Goal: Check status: Check status

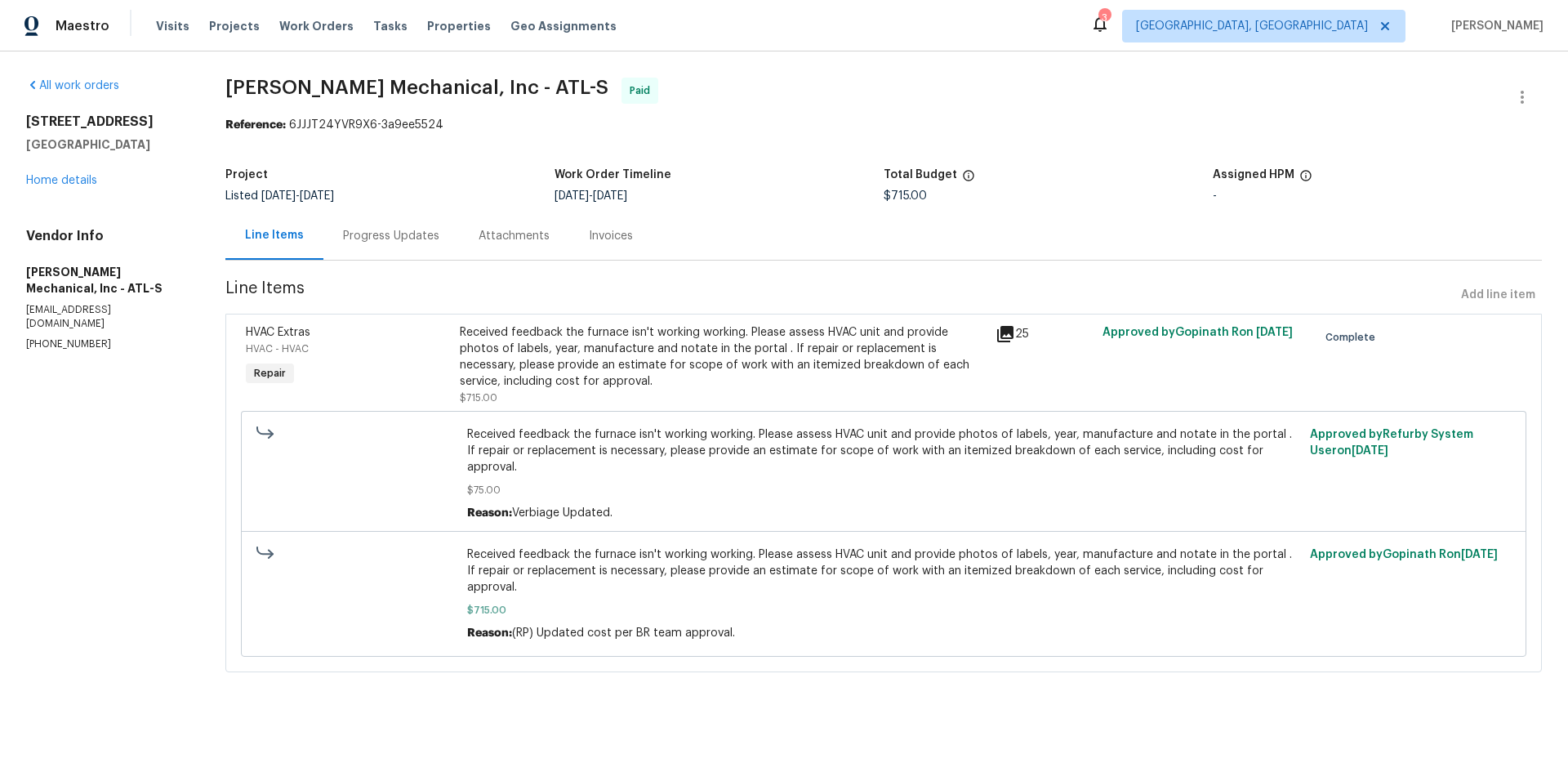
click at [339, 227] on div "Progress Updates" at bounding box center [391, 236] width 135 height 49
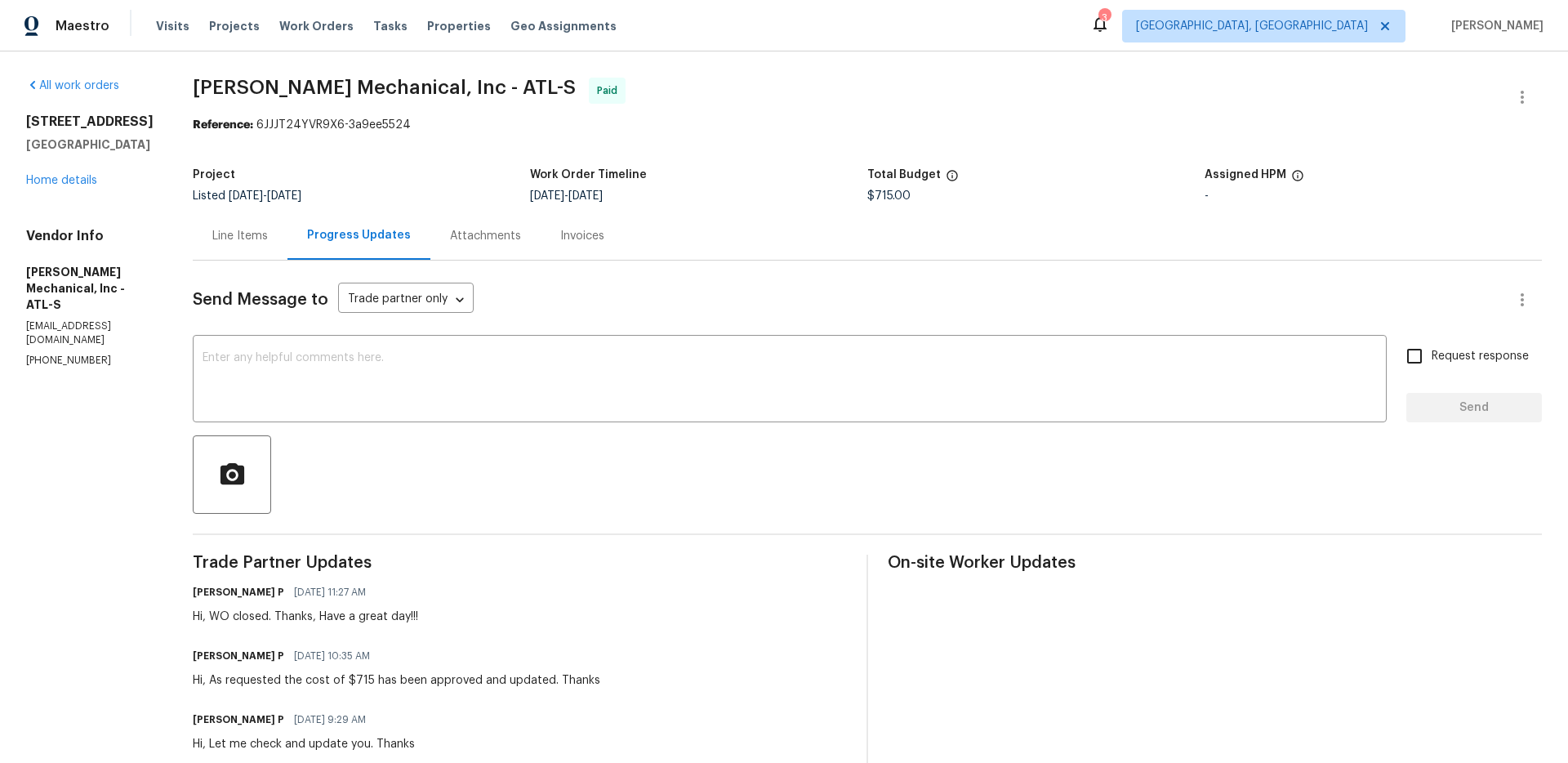
click at [281, 258] on div "Line Items" at bounding box center [239, 236] width 94 height 49
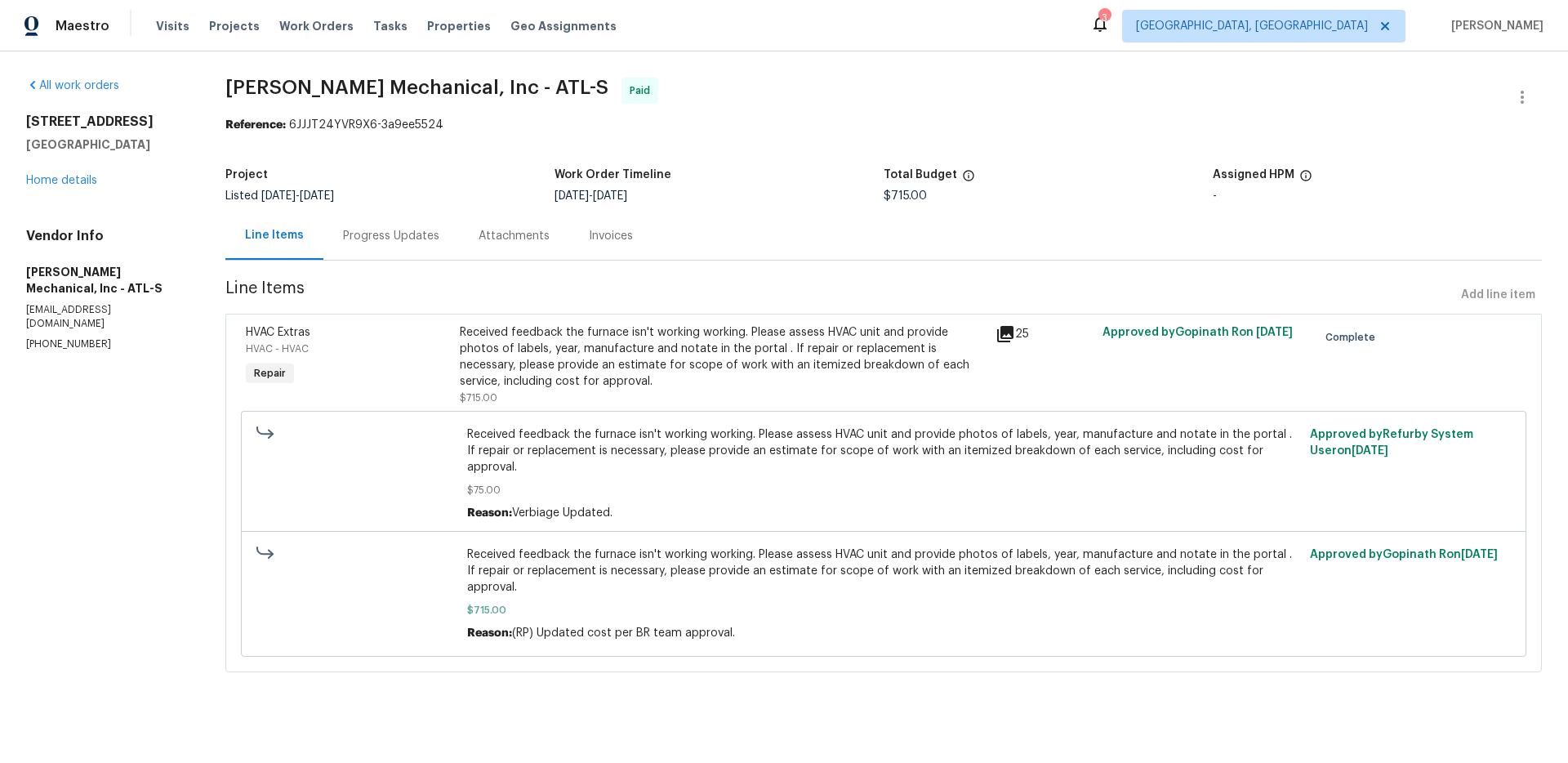
click at [602, 236] on div "Invoices" at bounding box center [610, 236] width 44 height 17
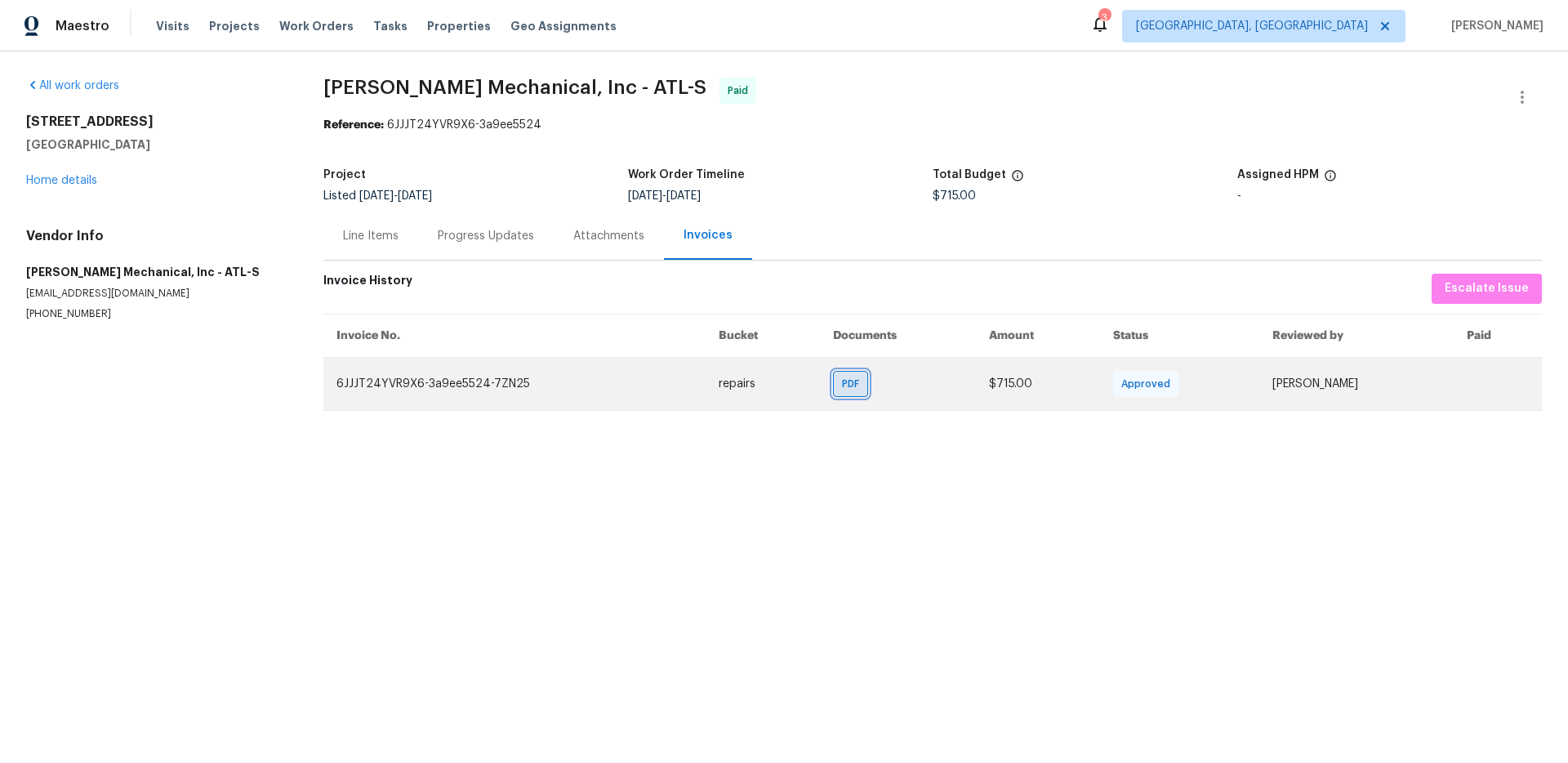
click at [848, 384] on span "PDF" at bounding box center [854, 383] width 23 height 17
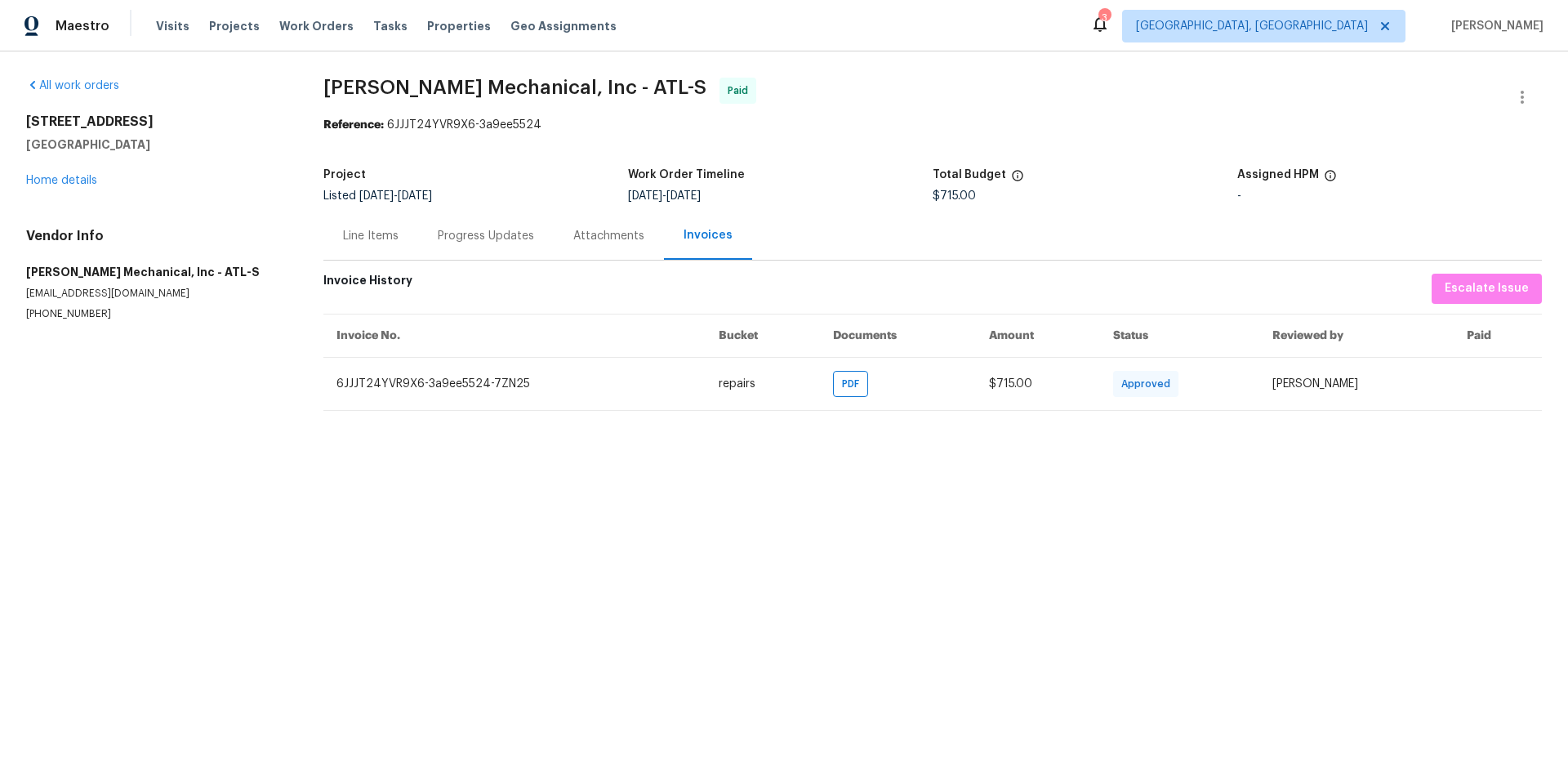
click at [355, 248] on div "Line Items" at bounding box center [371, 236] width 94 height 49
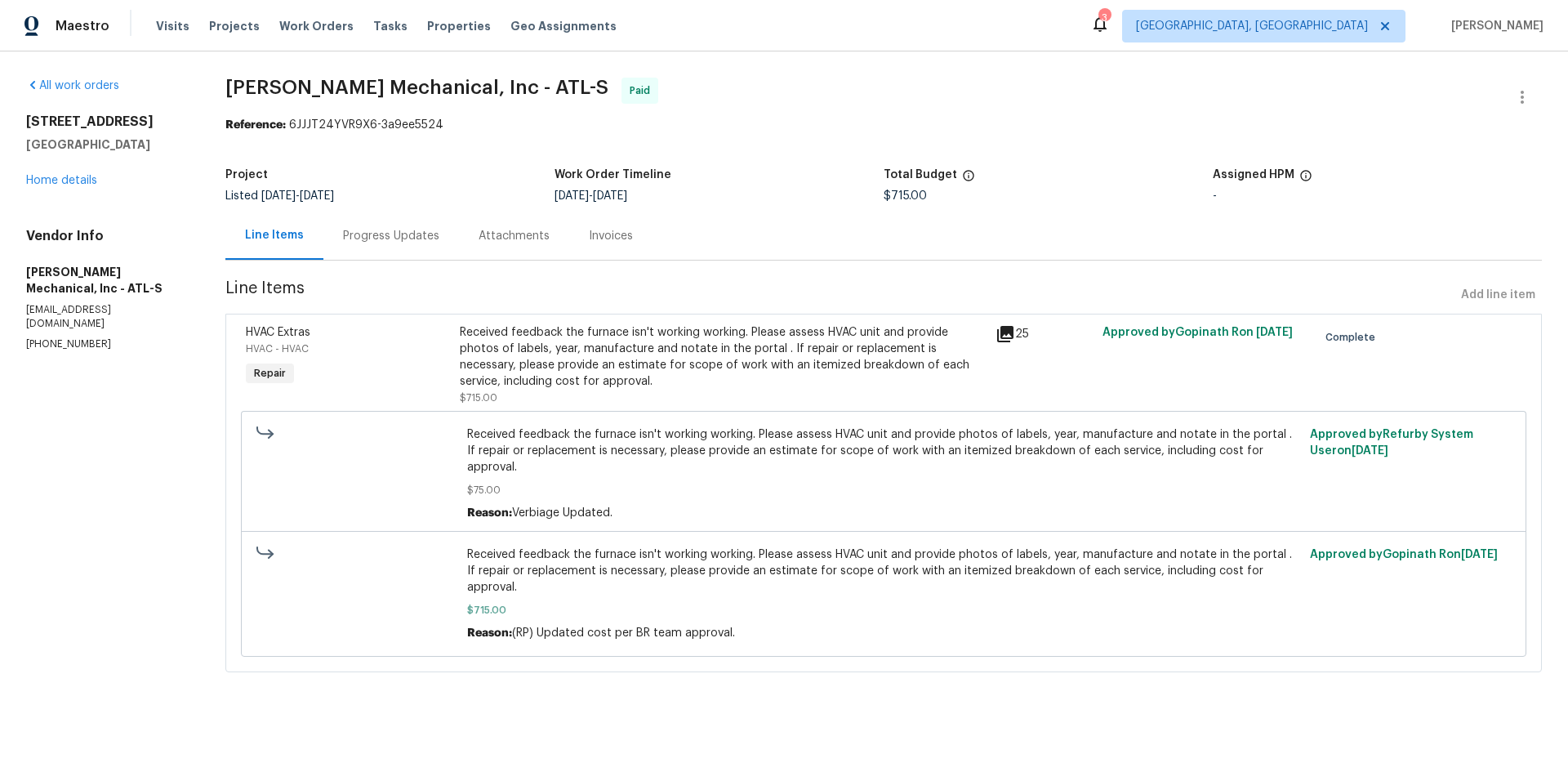
click at [391, 239] on div "Progress Updates" at bounding box center [391, 236] width 96 height 17
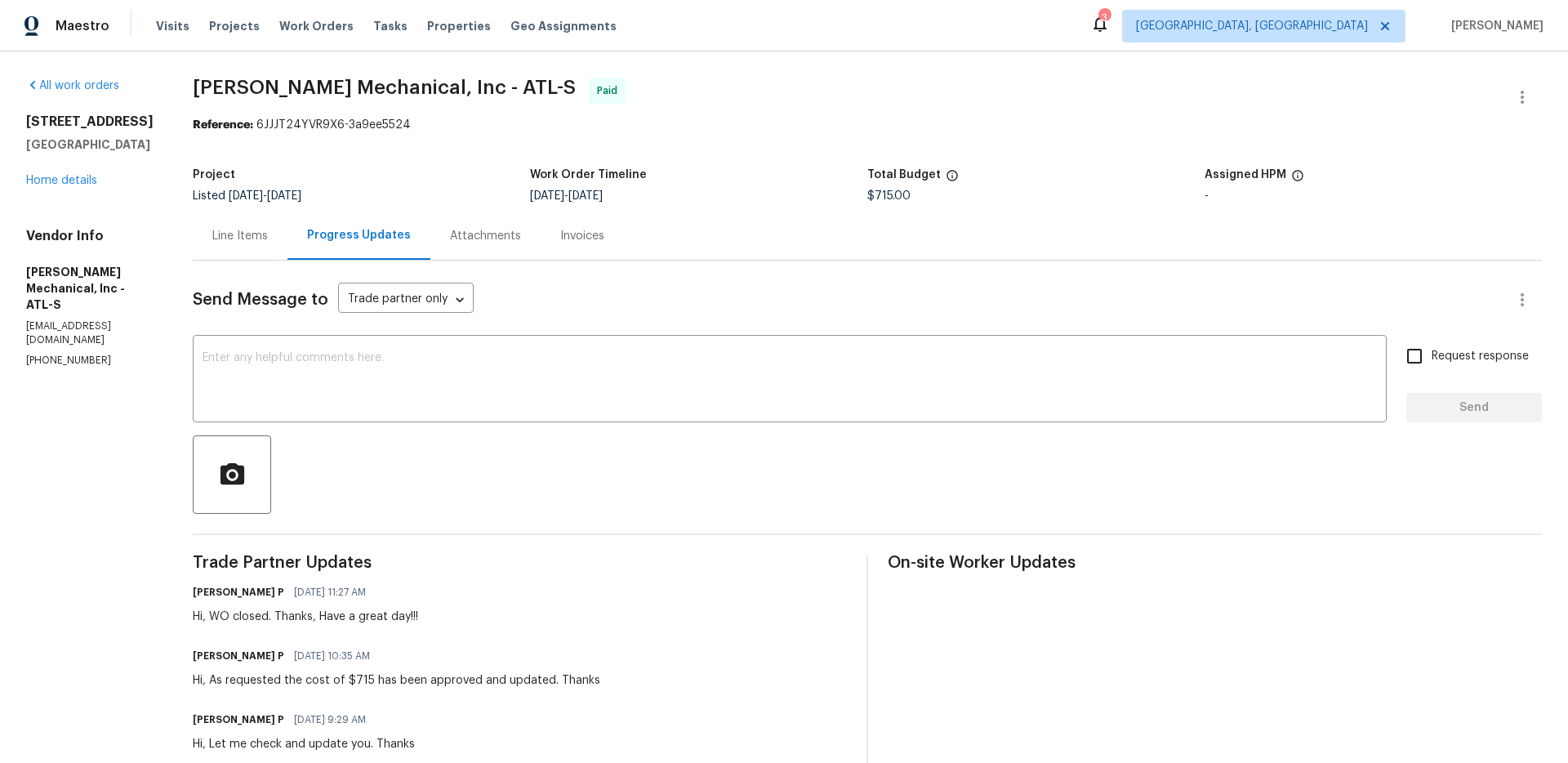
scroll to position [553, 0]
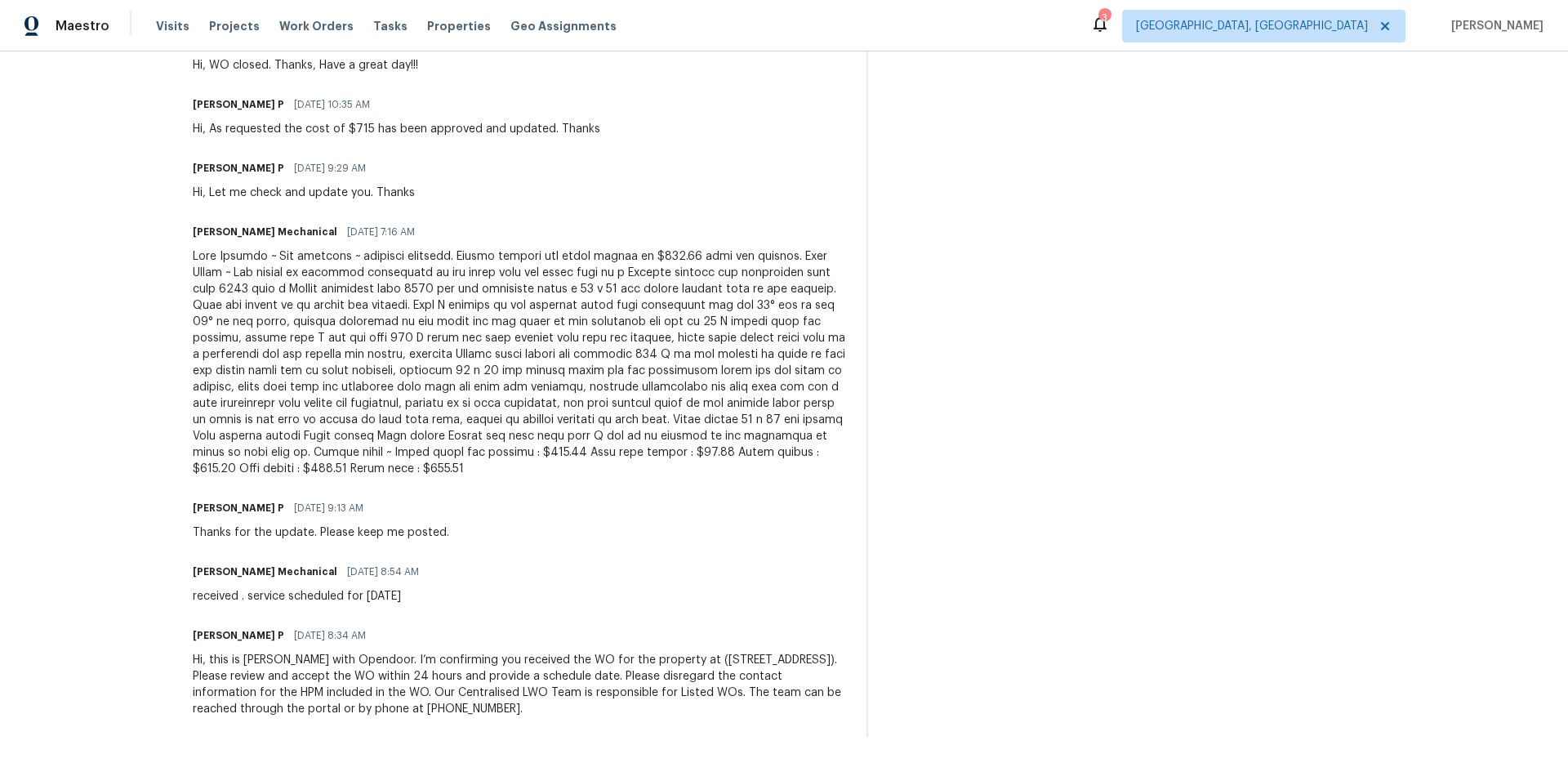
click at [526, 456] on div at bounding box center [519, 362] width 655 height 229
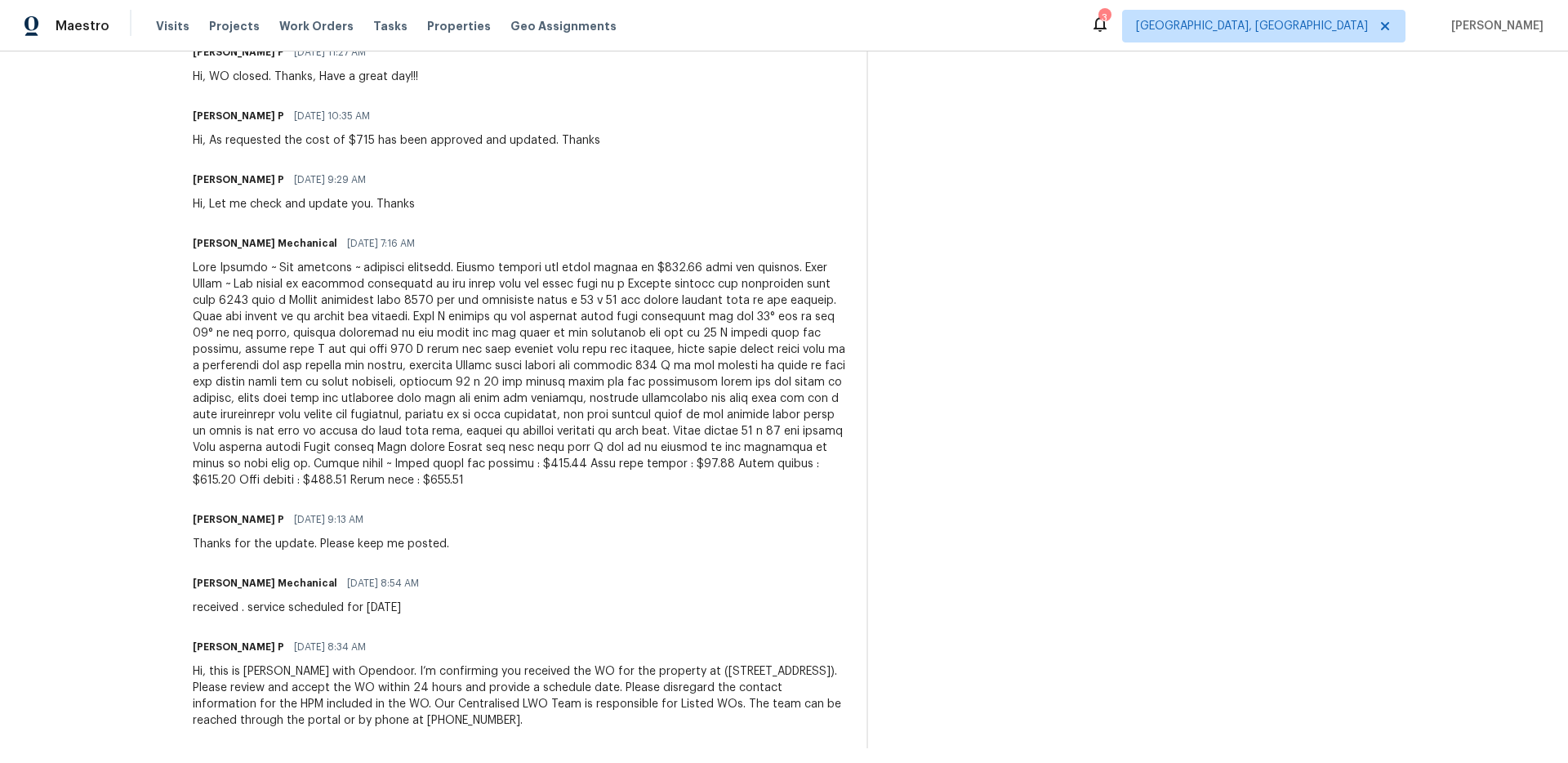
scroll to position [531, 0]
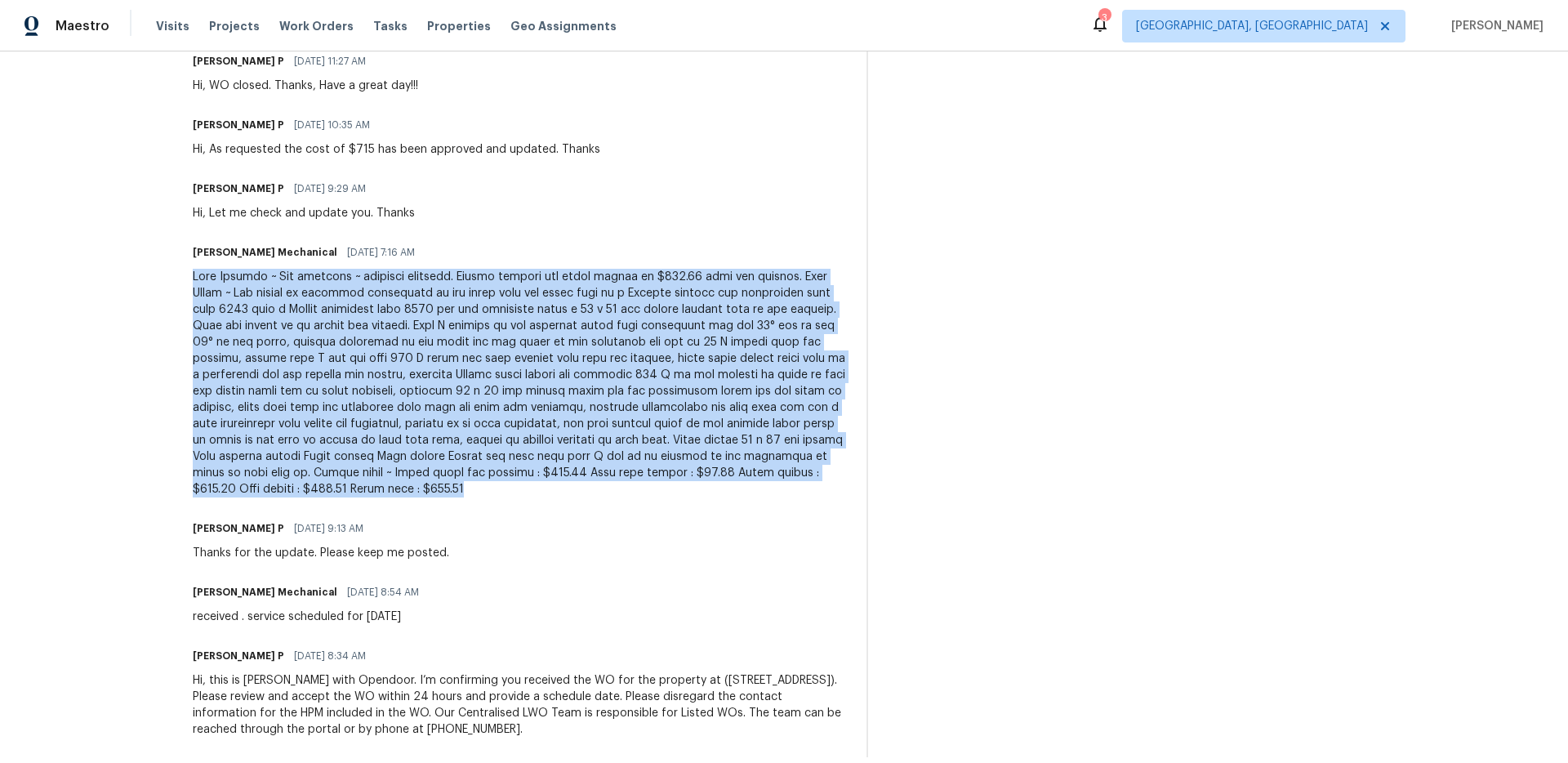
drag, startPoint x: 436, startPoint y: 486, endPoint x: 235, endPoint y: 282, distance: 286.4
click at [223, 277] on div at bounding box center [519, 382] width 655 height 229
copy div "Lore Ipsumdo ~ Sit ametcons ~ adipisci elitsedd. Eiusmo tempori utl etdol magna…"
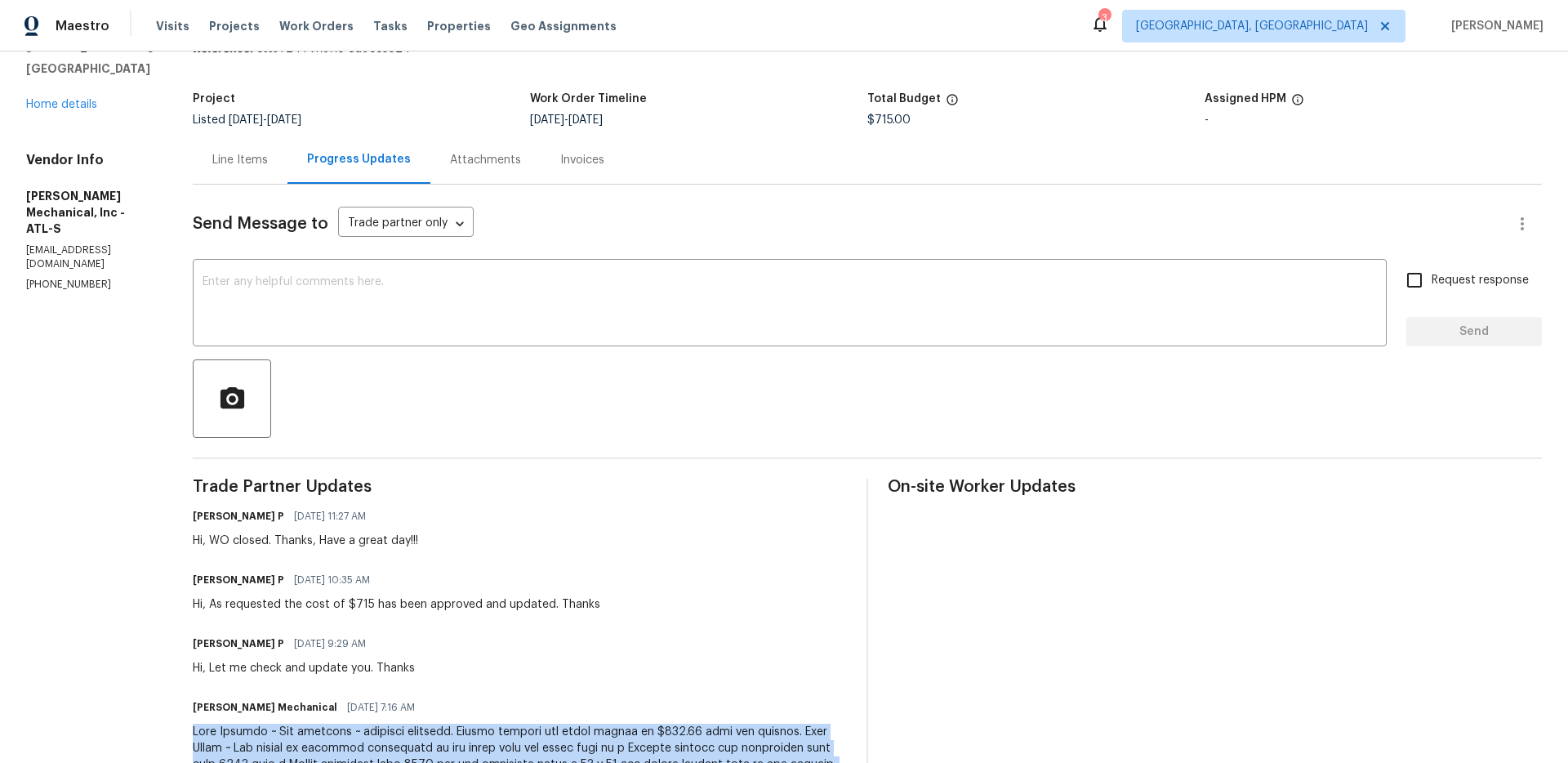
scroll to position [0, 0]
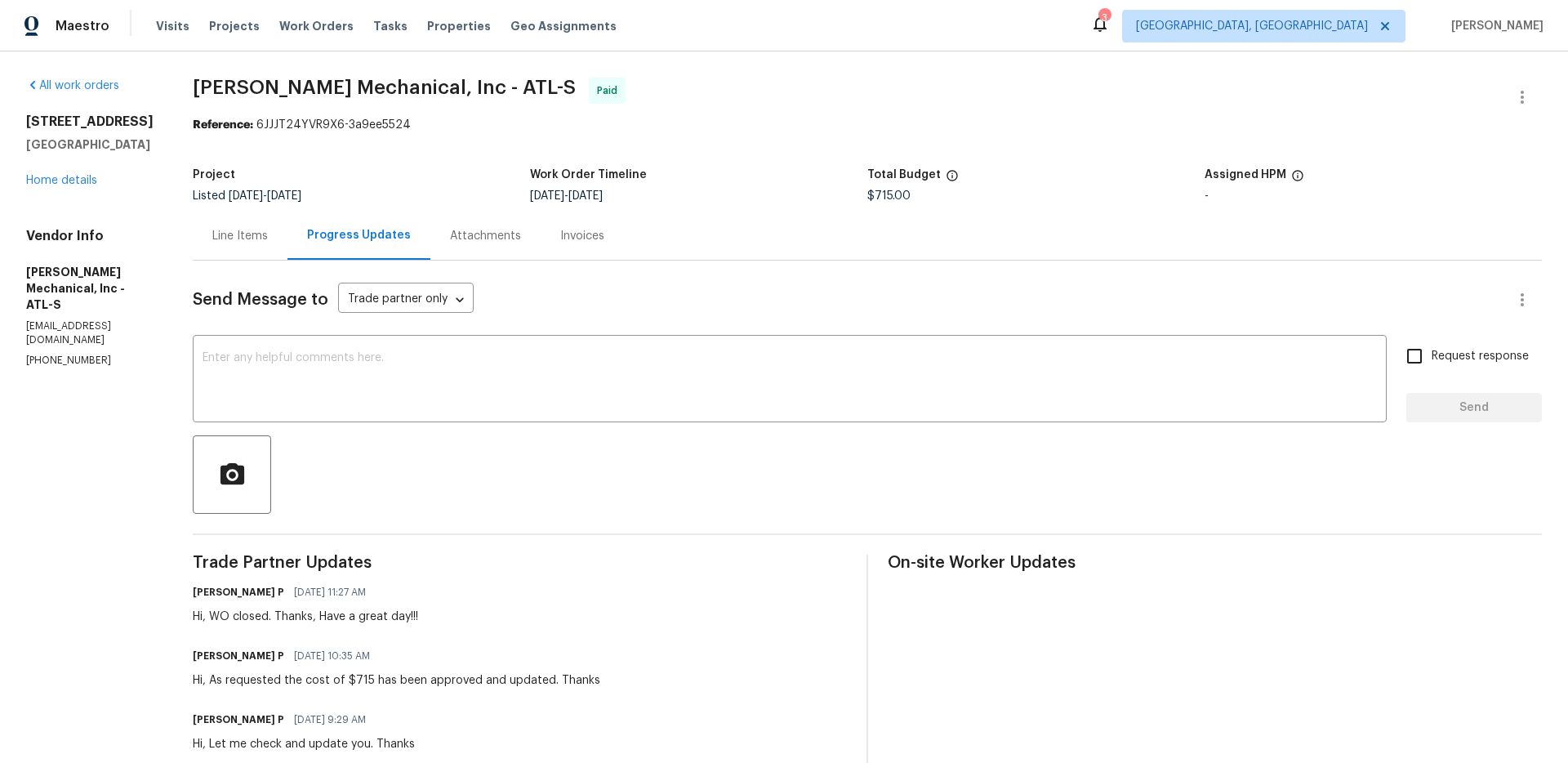
click at [259, 242] on div "Line Items" at bounding box center [239, 236] width 55 height 17
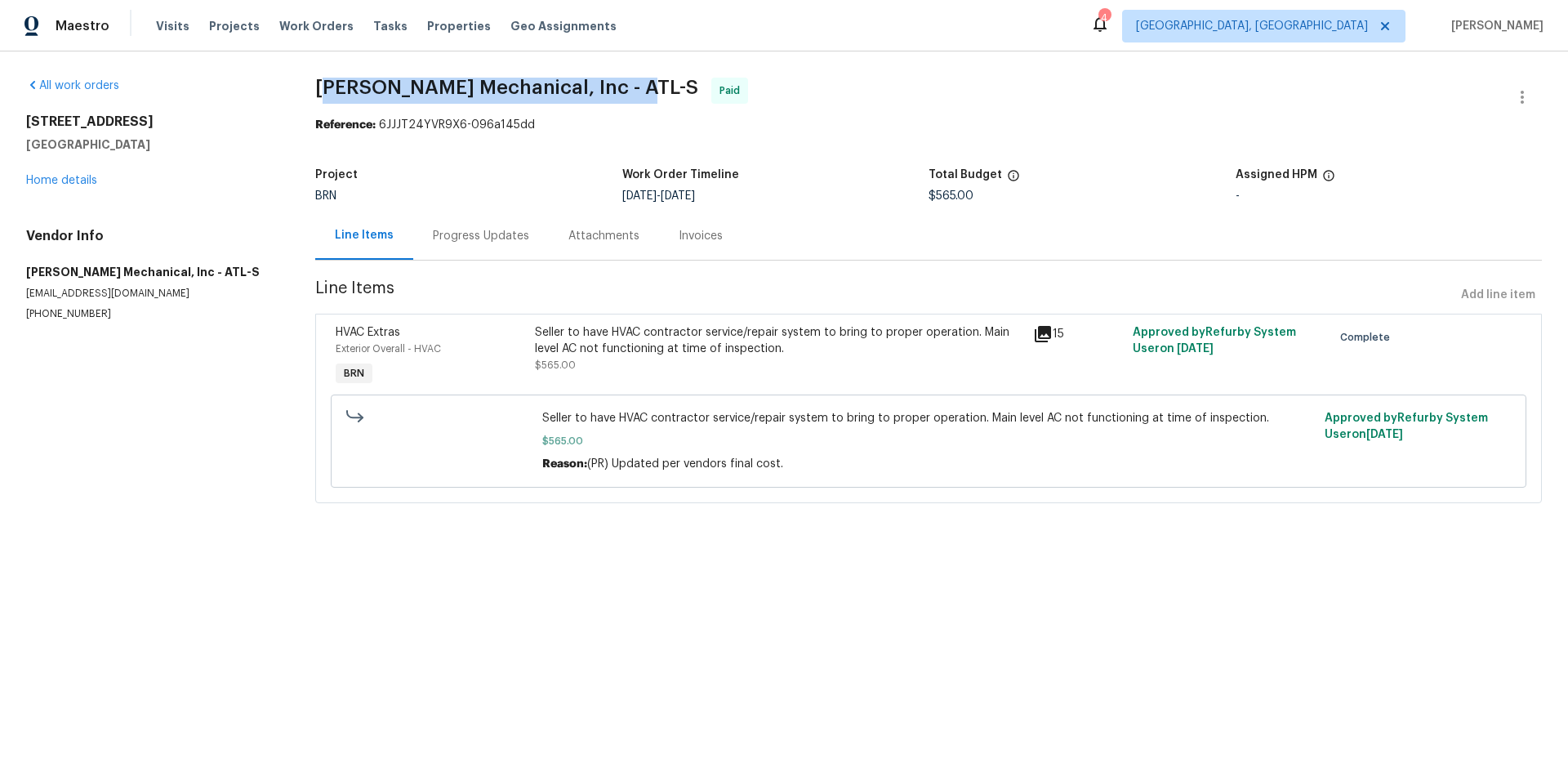
drag, startPoint x: 631, startPoint y: 85, endPoint x: 324, endPoint y: 86, distance: 307.0
click at [324, 86] on span "JH Martin Mechanical, Inc - ATL-S Paid" at bounding box center [909, 97] width 1188 height 39
drag, startPoint x: 318, startPoint y: 88, endPoint x: 626, endPoint y: 90, distance: 308.0
click at [626, 90] on span "JH Martin Mechanical, Inc - ATL-S Paid" at bounding box center [909, 97] width 1188 height 39
copy span "[PERSON_NAME] Mechanical, Inc - ATL-S"
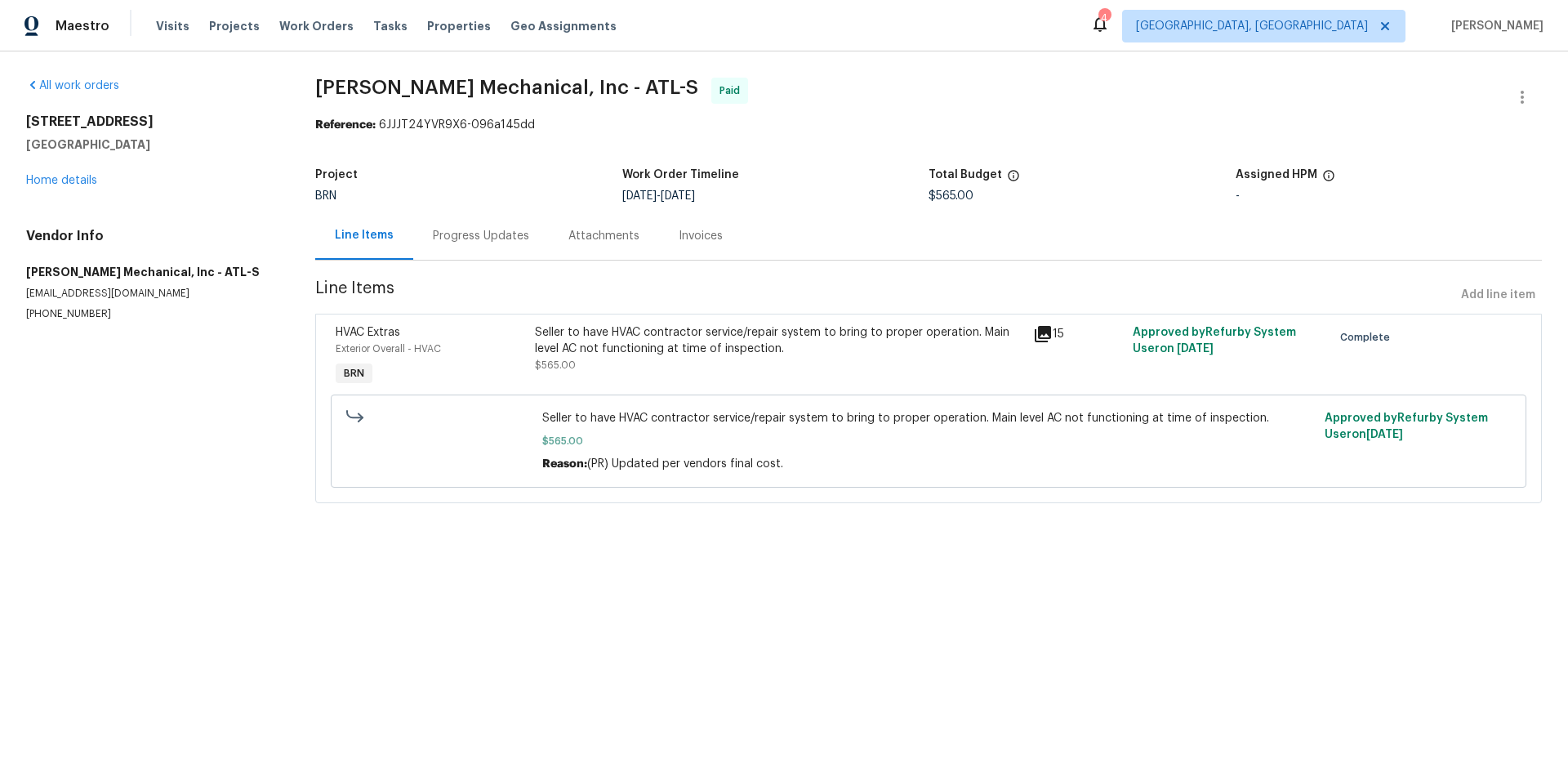
click at [464, 218] on div "Progress Updates" at bounding box center [481, 236] width 135 height 49
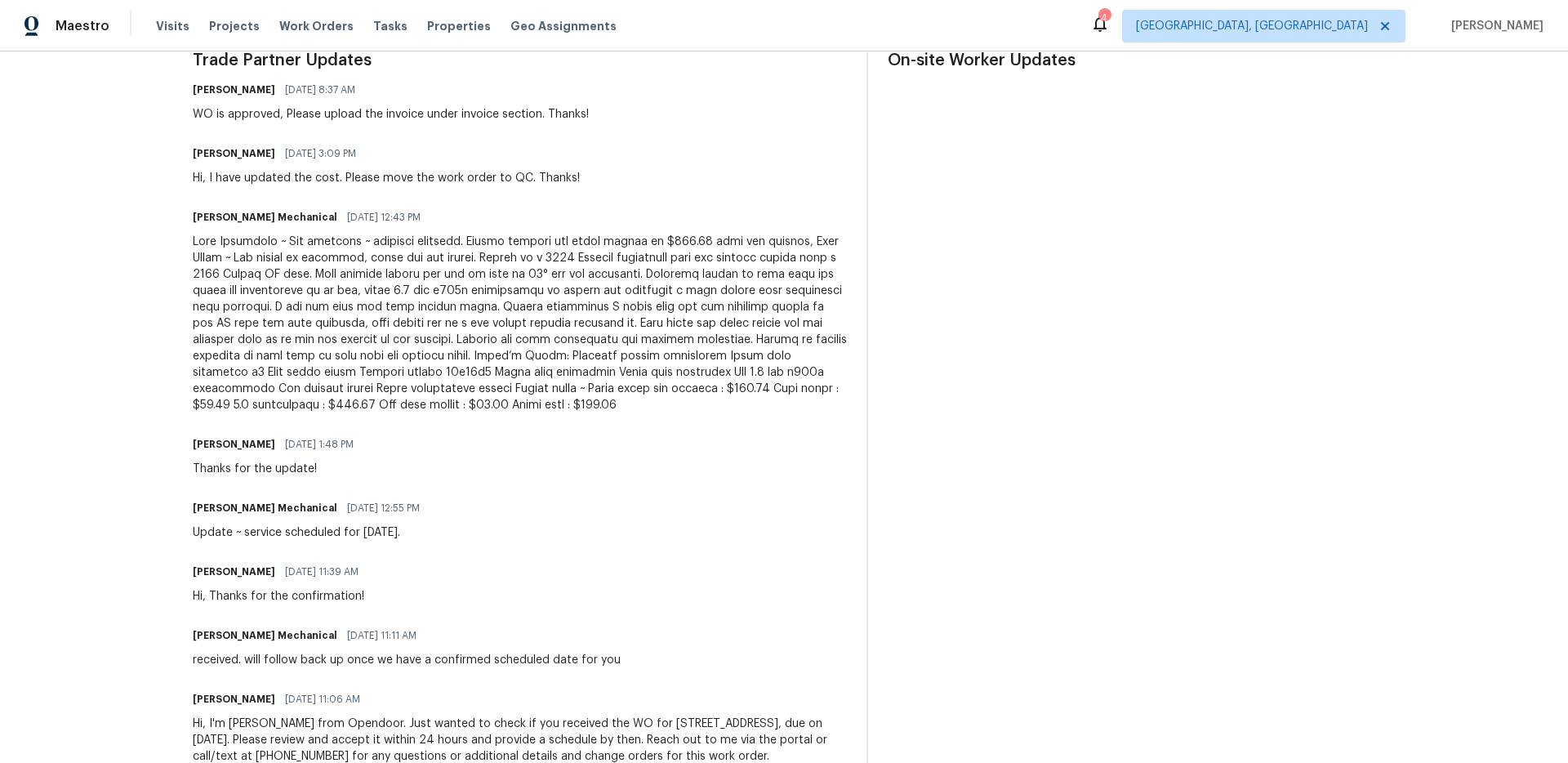
scroll to position [567, 0]
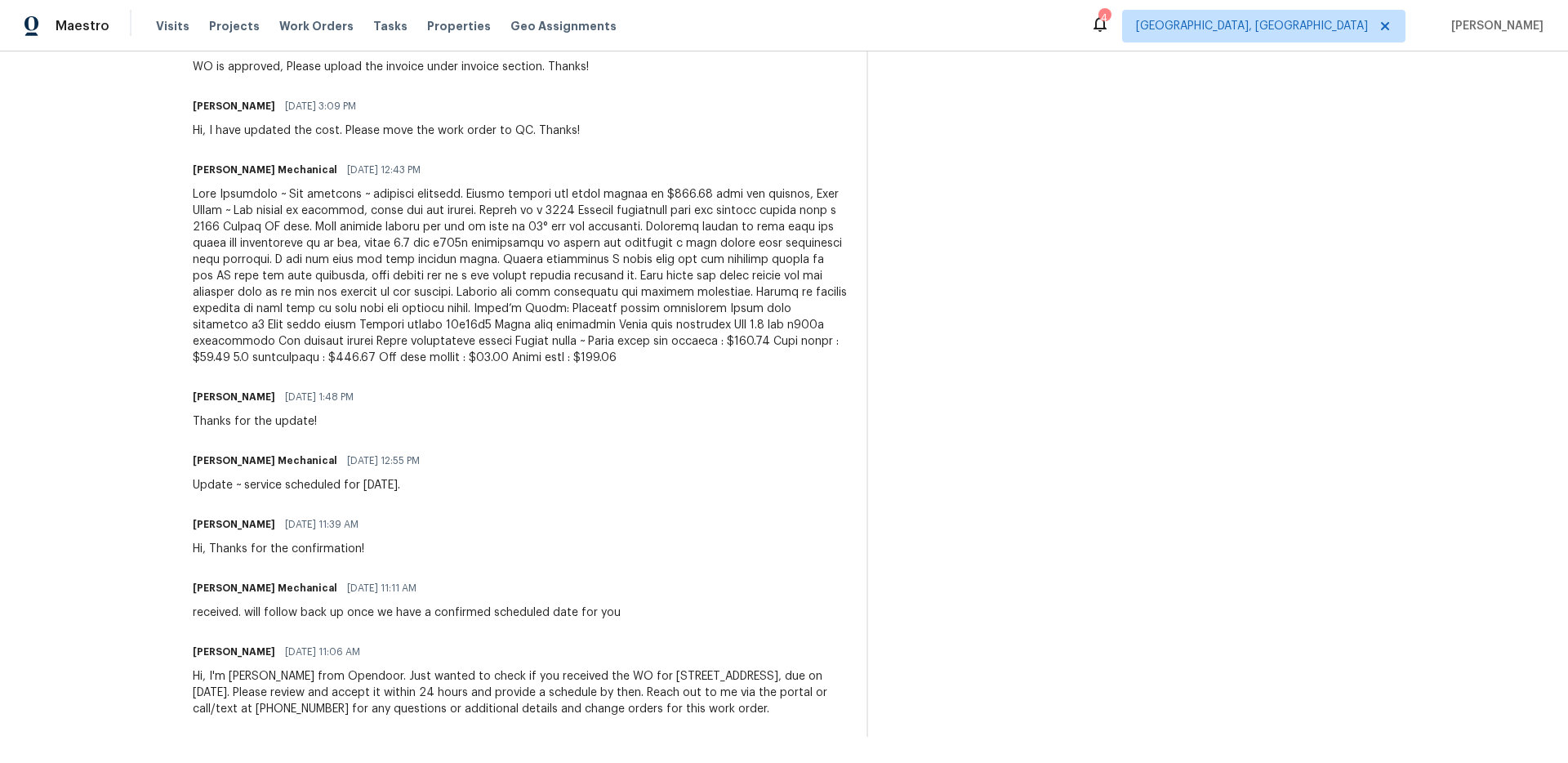
drag, startPoint x: 670, startPoint y: 289, endPoint x: 678, endPoint y: 326, distance: 37.9
click at [670, 289] on div at bounding box center [519, 275] width 655 height 180
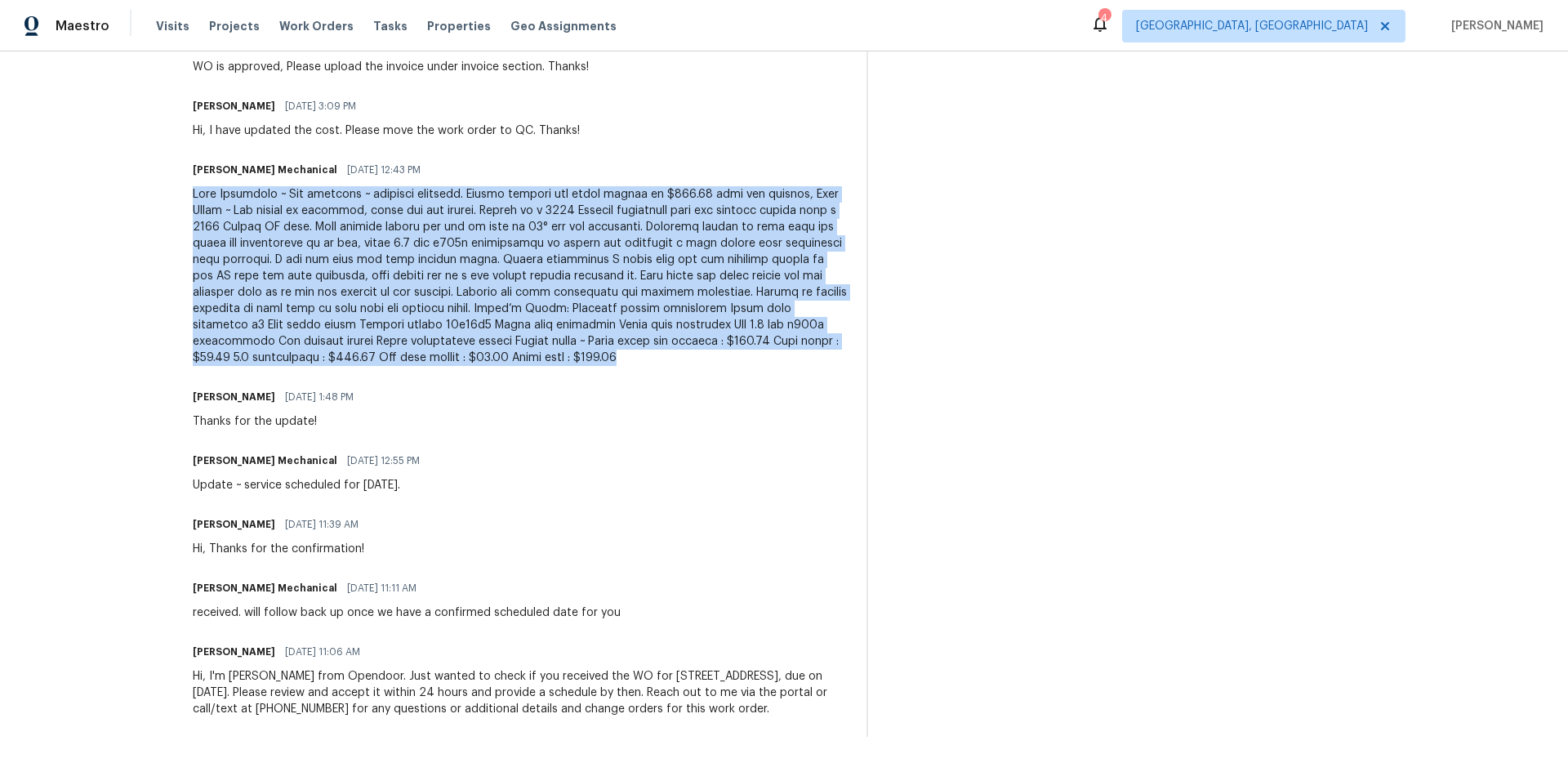
drag, startPoint x: 674, startPoint y: 334, endPoint x: 212, endPoint y: 178, distance: 487.6
click at [209, 176] on div "All work orders 3755 Bakers Ferry Rd SW Atlanta, GA 30331 Home details Vendor I…" at bounding box center [784, 132] width 1568 height 1261
copy div "Good Afternoon ~ Job complete ~ pictures attached. Please approve the total amo…"
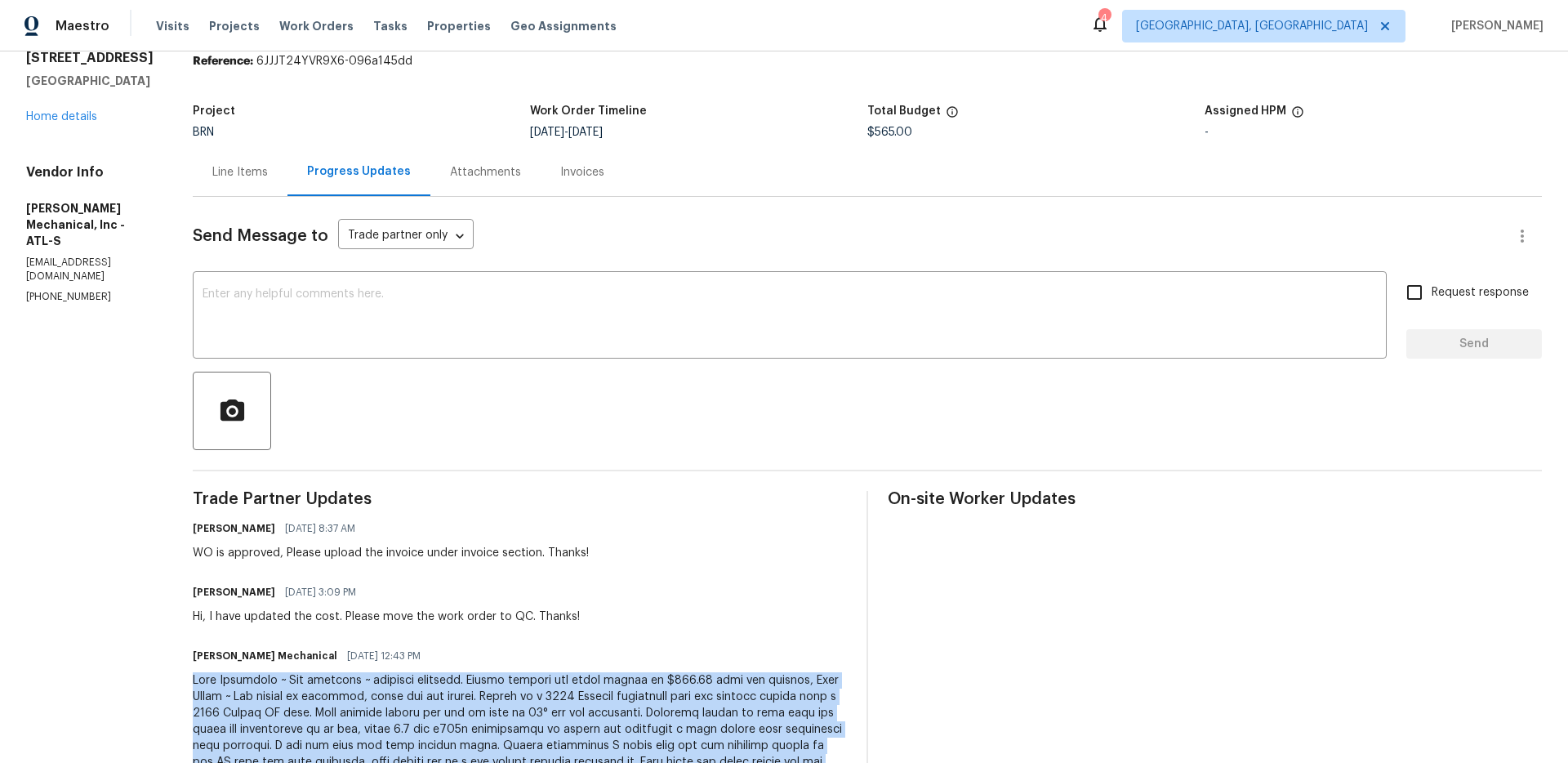
scroll to position [0, 0]
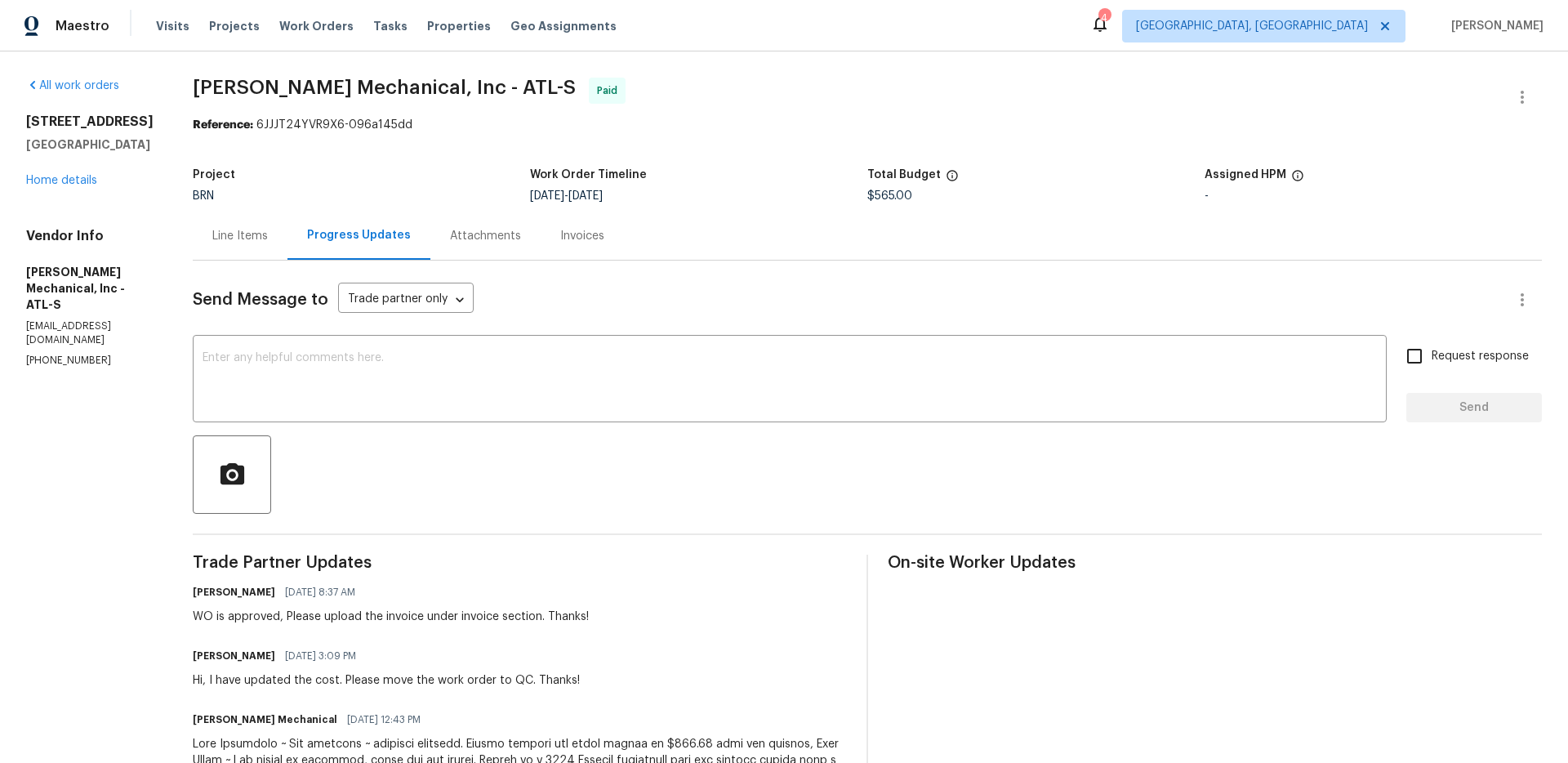
click at [604, 232] on div "Invoices" at bounding box center [582, 236] width 44 height 17
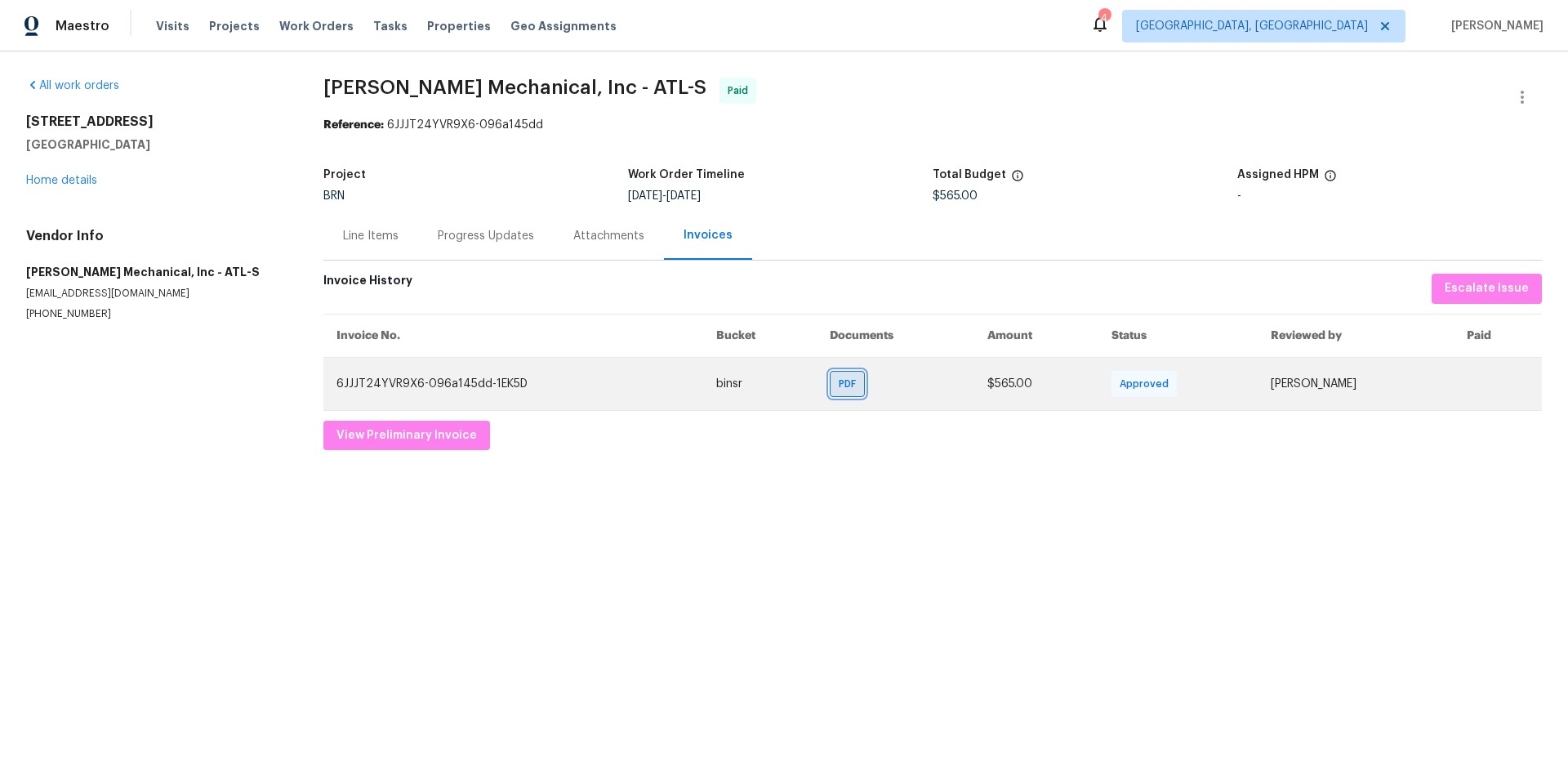
click at [838, 385] on span "PDF" at bounding box center [850, 383] width 23 height 17
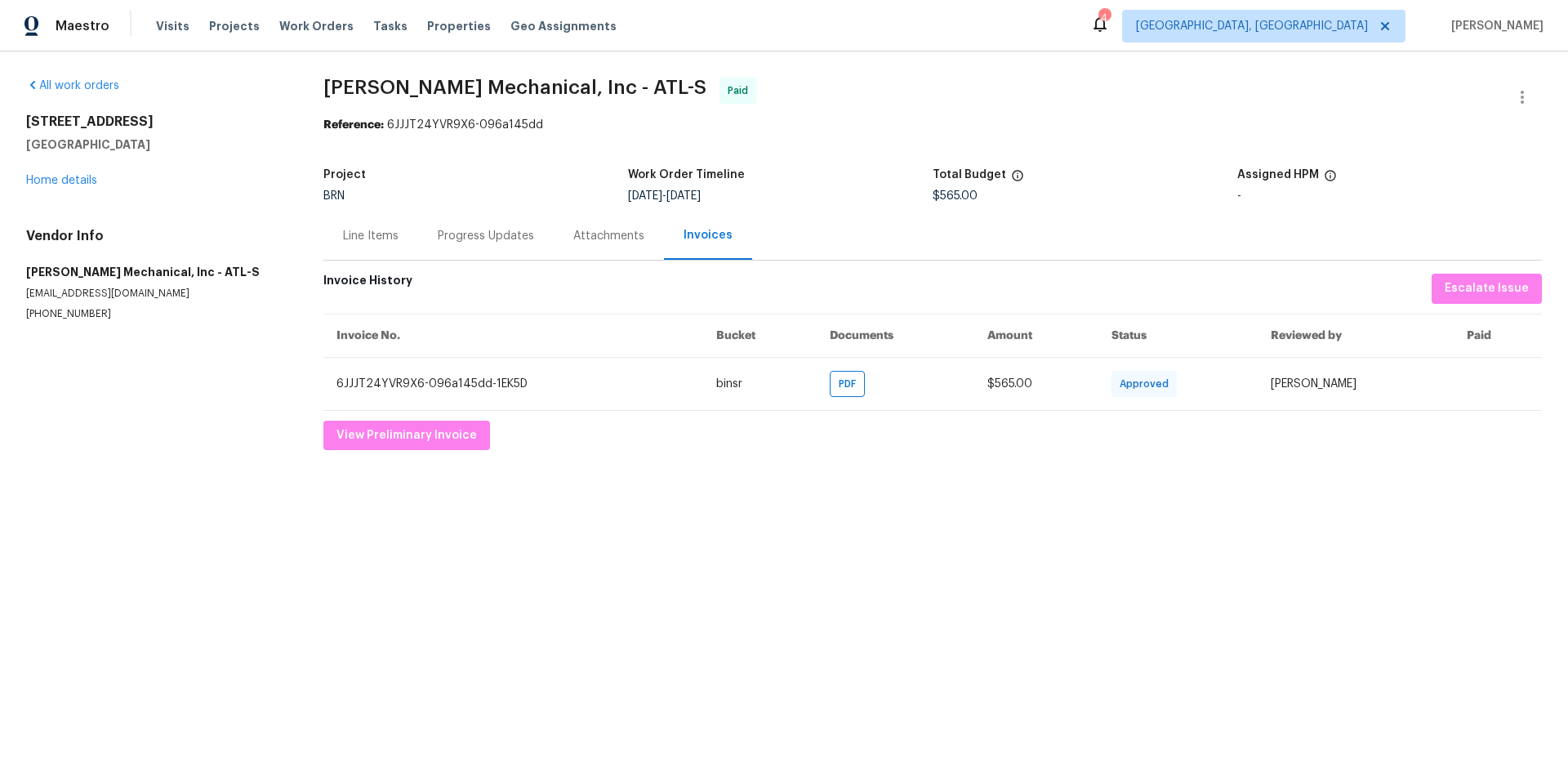
click at [349, 228] on div "Line Items" at bounding box center [371, 236] width 55 height 17
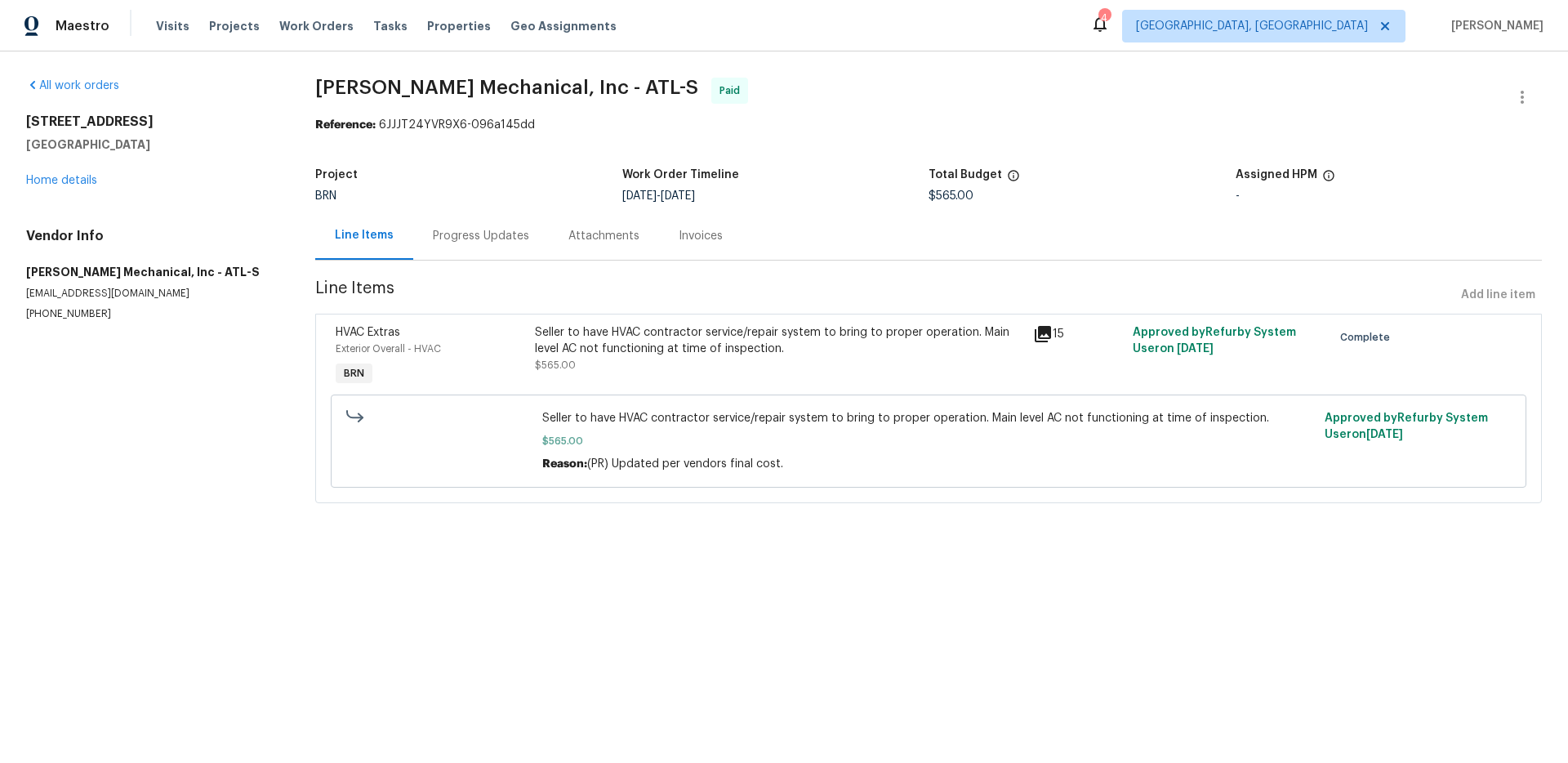
click at [683, 329] on div "Seller to have HVAC contractor service/repair system to bring to proper operati…" at bounding box center [779, 341] width 488 height 33
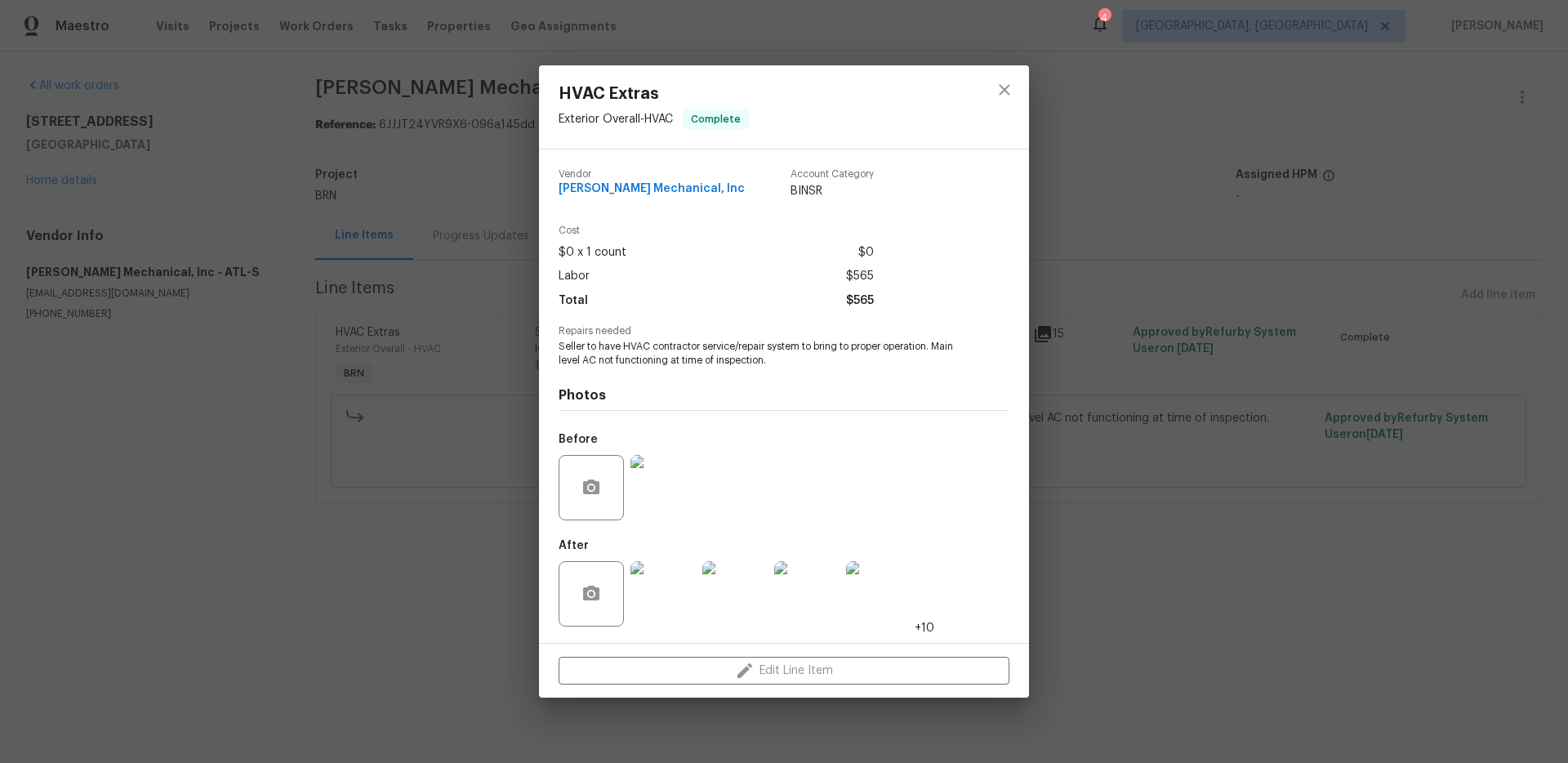
click at [671, 493] on img at bounding box center [662, 488] width 65 height 65
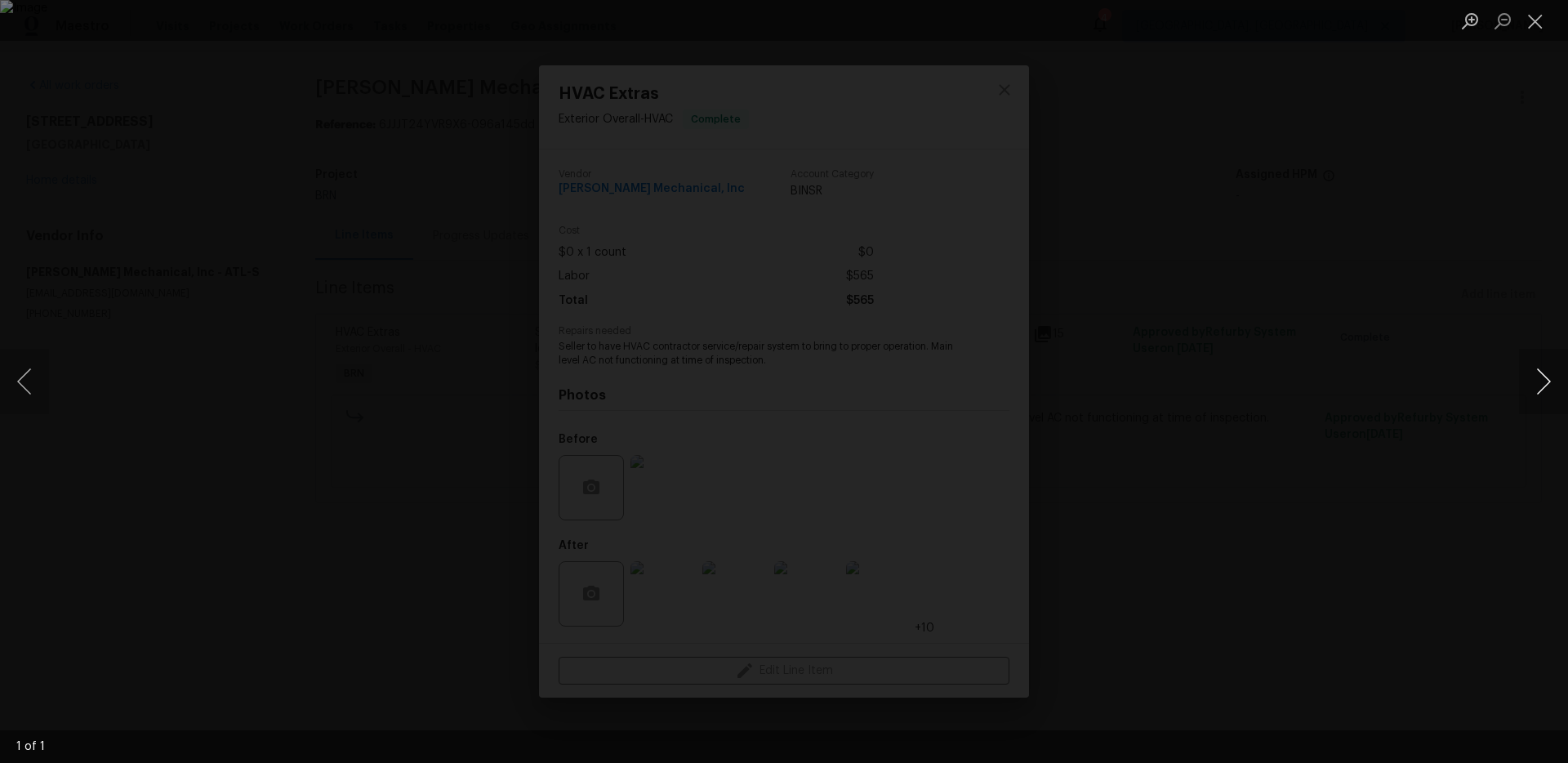
click at [1539, 390] on button "Next image" at bounding box center [1544, 382] width 49 height 65
click at [1390, 413] on div "Lightbox" at bounding box center [784, 382] width 1568 height 763
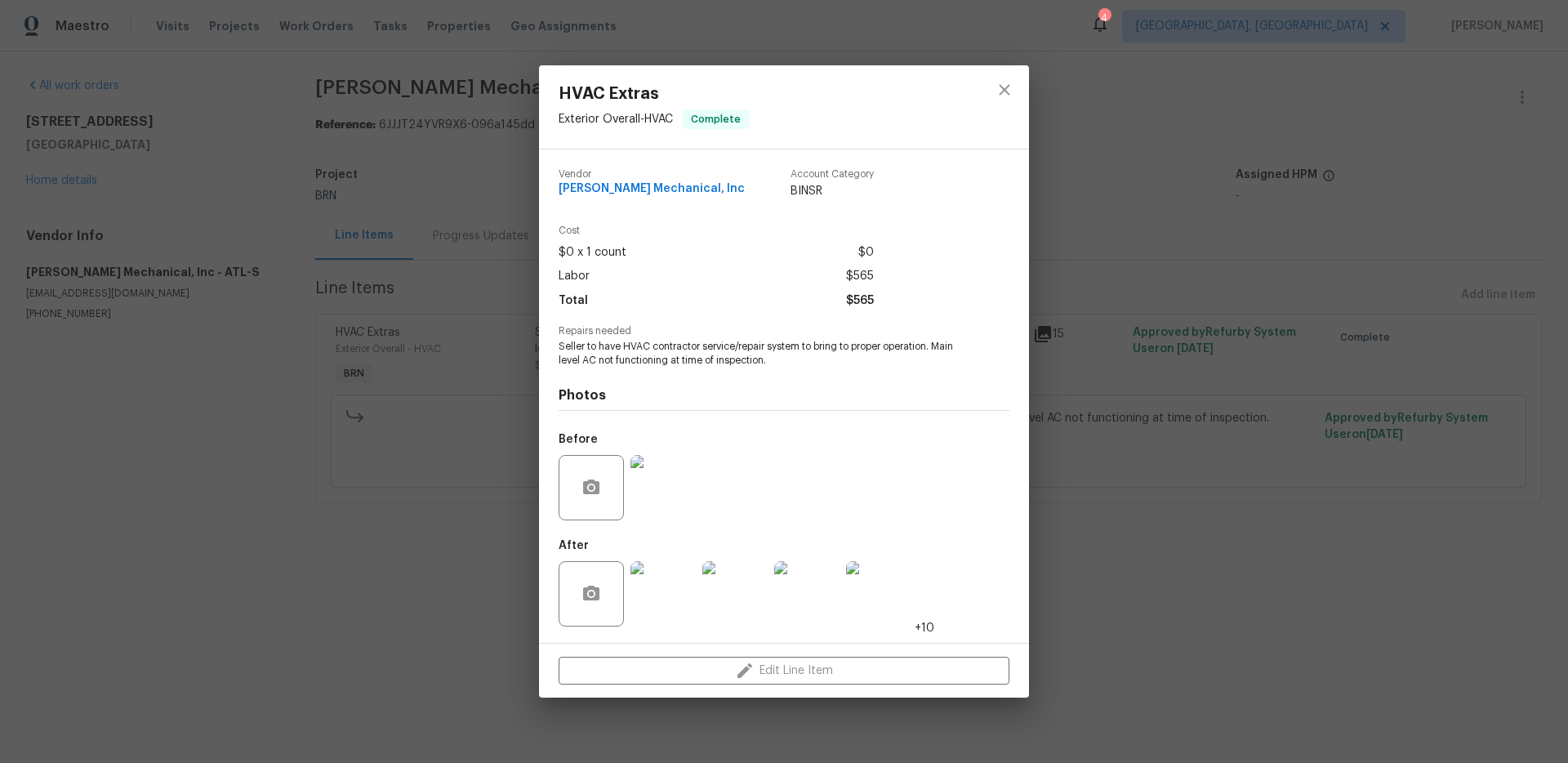
click at [653, 587] on img at bounding box center [662, 594] width 65 height 65
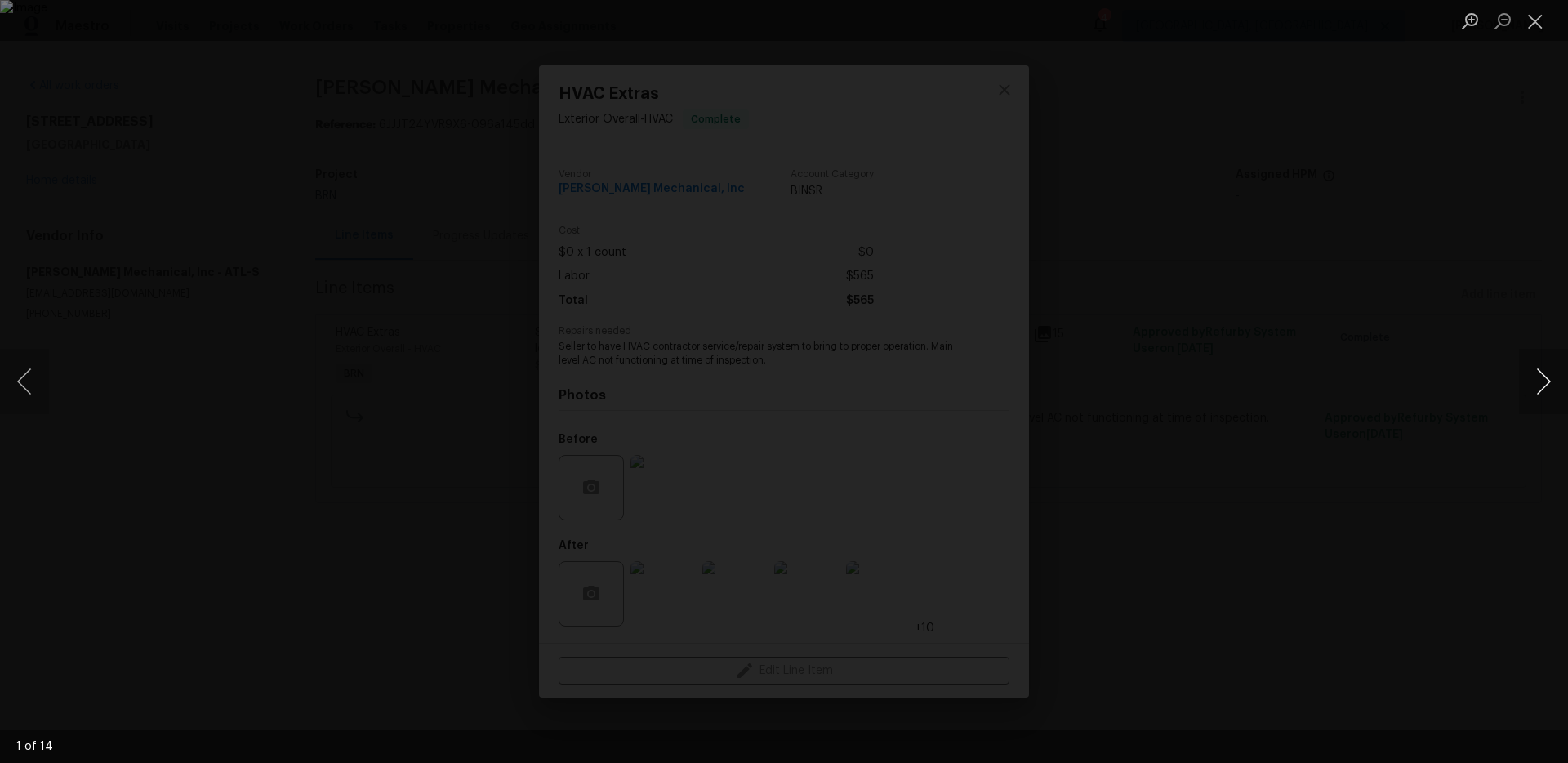
click at [1550, 384] on button "Next image" at bounding box center [1544, 382] width 49 height 65
click at [1546, 405] on button "Next image" at bounding box center [1544, 382] width 49 height 65
click at [1529, 378] on button "Next image" at bounding box center [1544, 382] width 49 height 65
click at [1539, 384] on button "Next image" at bounding box center [1544, 382] width 49 height 65
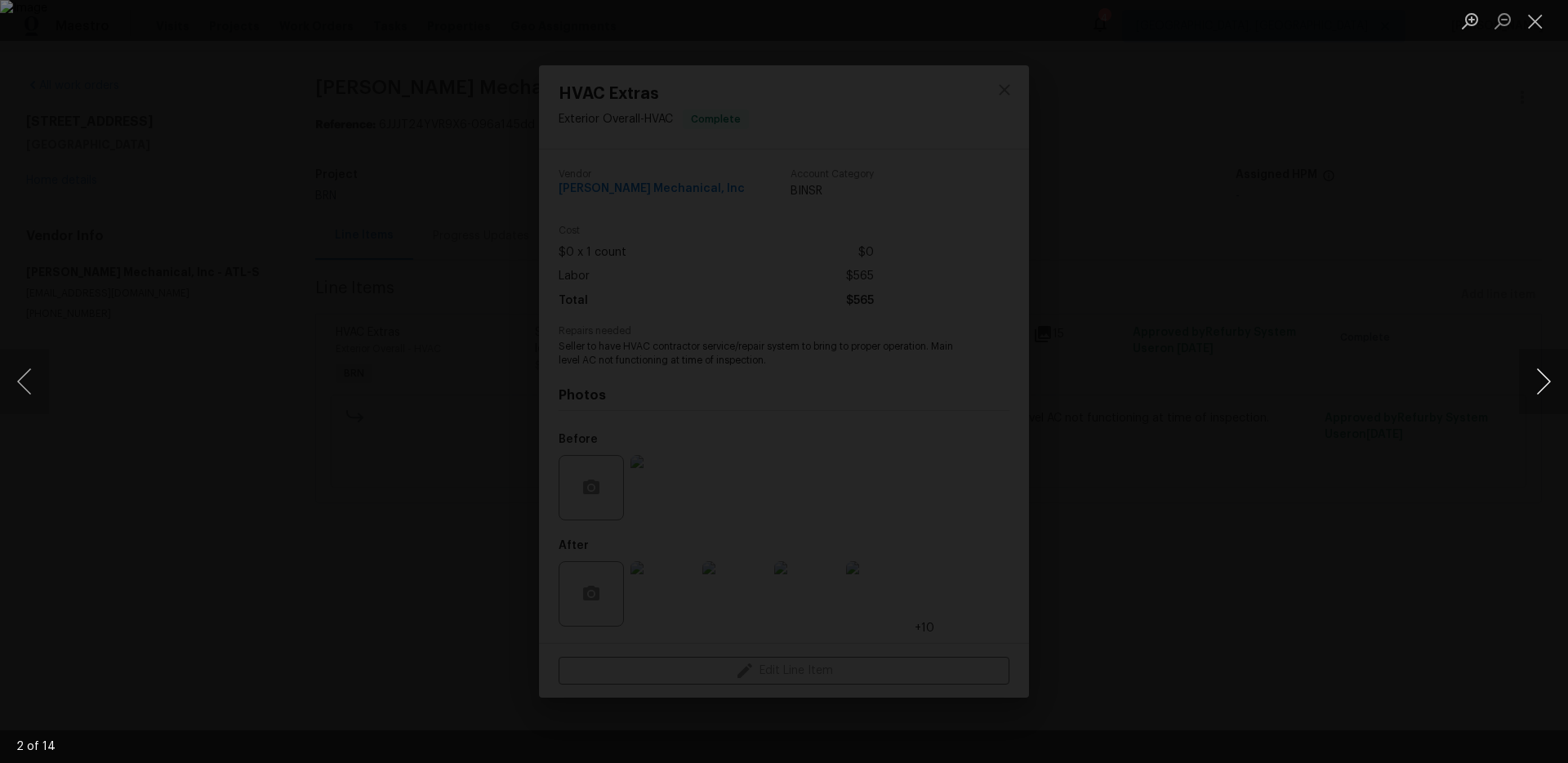
click at [1544, 384] on button "Next image" at bounding box center [1544, 382] width 49 height 65
click at [1544, 383] on button "Next image" at bounding box center [1544, 382] width 49 height 65
click at [1531, 384] on button "Next image" at bounding box center [1544, 382] width 49 height 65
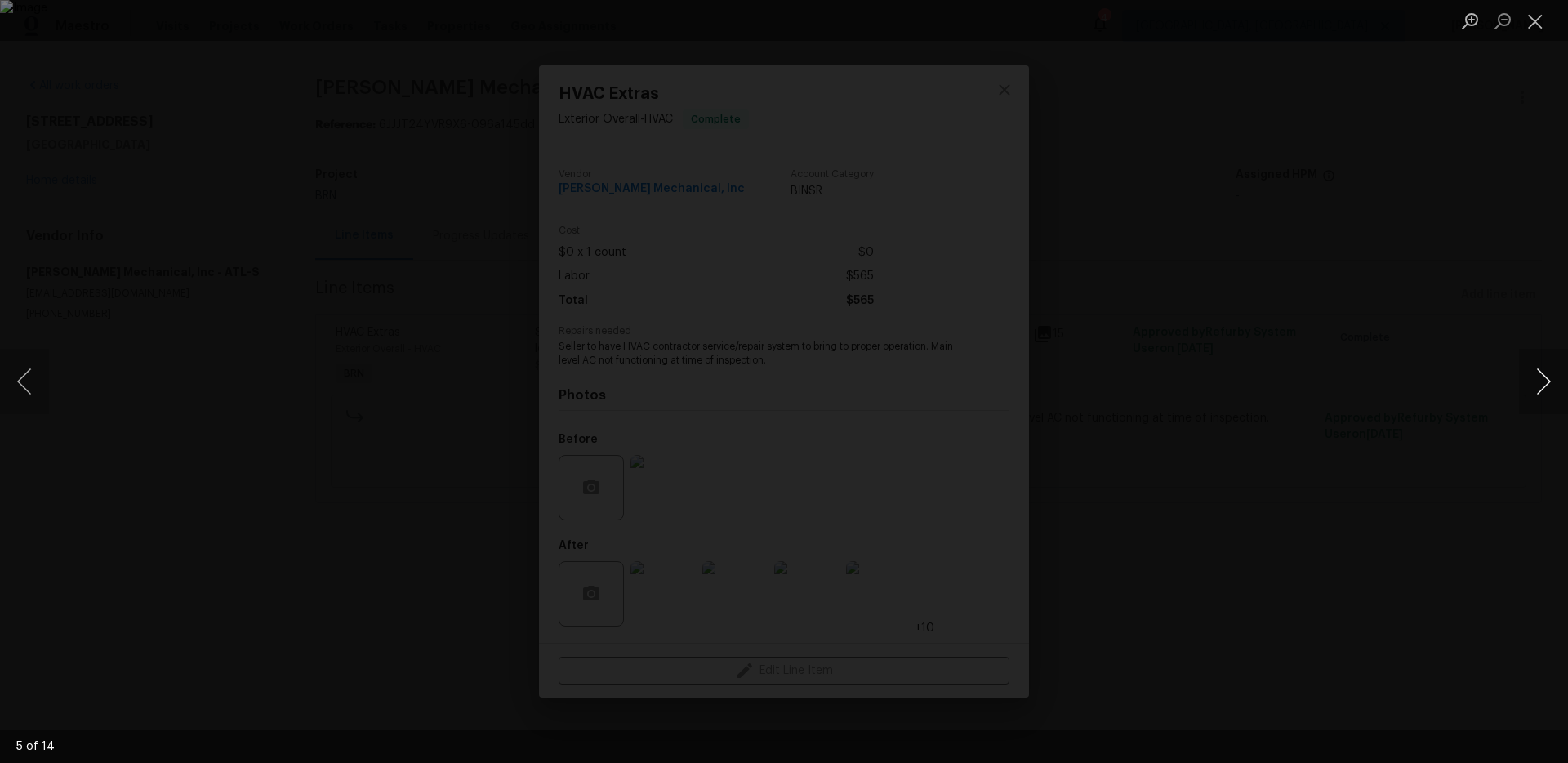
click at [1556, 382] on button "Next image" at bounding box center [1544, 382] width 49 height 65
click at [1547, 380] on button "Next image" at bounding box center [1544, 382] width 49 height 65
click at [384, 211] on div "Lightbox" at bounding box center [784, 382] width 1568 height 763
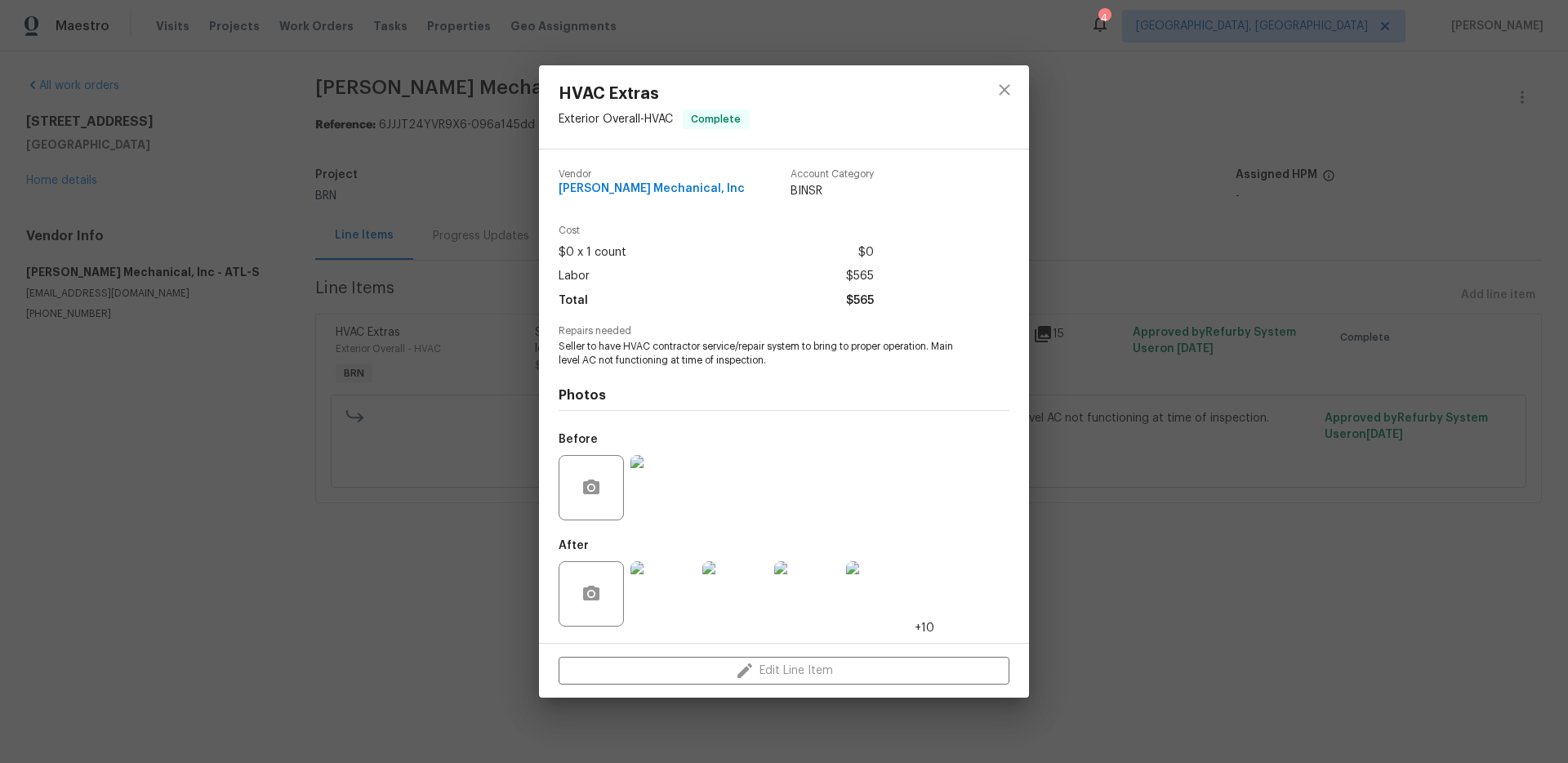
click at [395, 214] on div "HVAC Extras Exterior Overall - HVAC Complete Vendor JH Martin Mechanical, Inc A…" at bounding box center [784, 382] width 1568 height 763
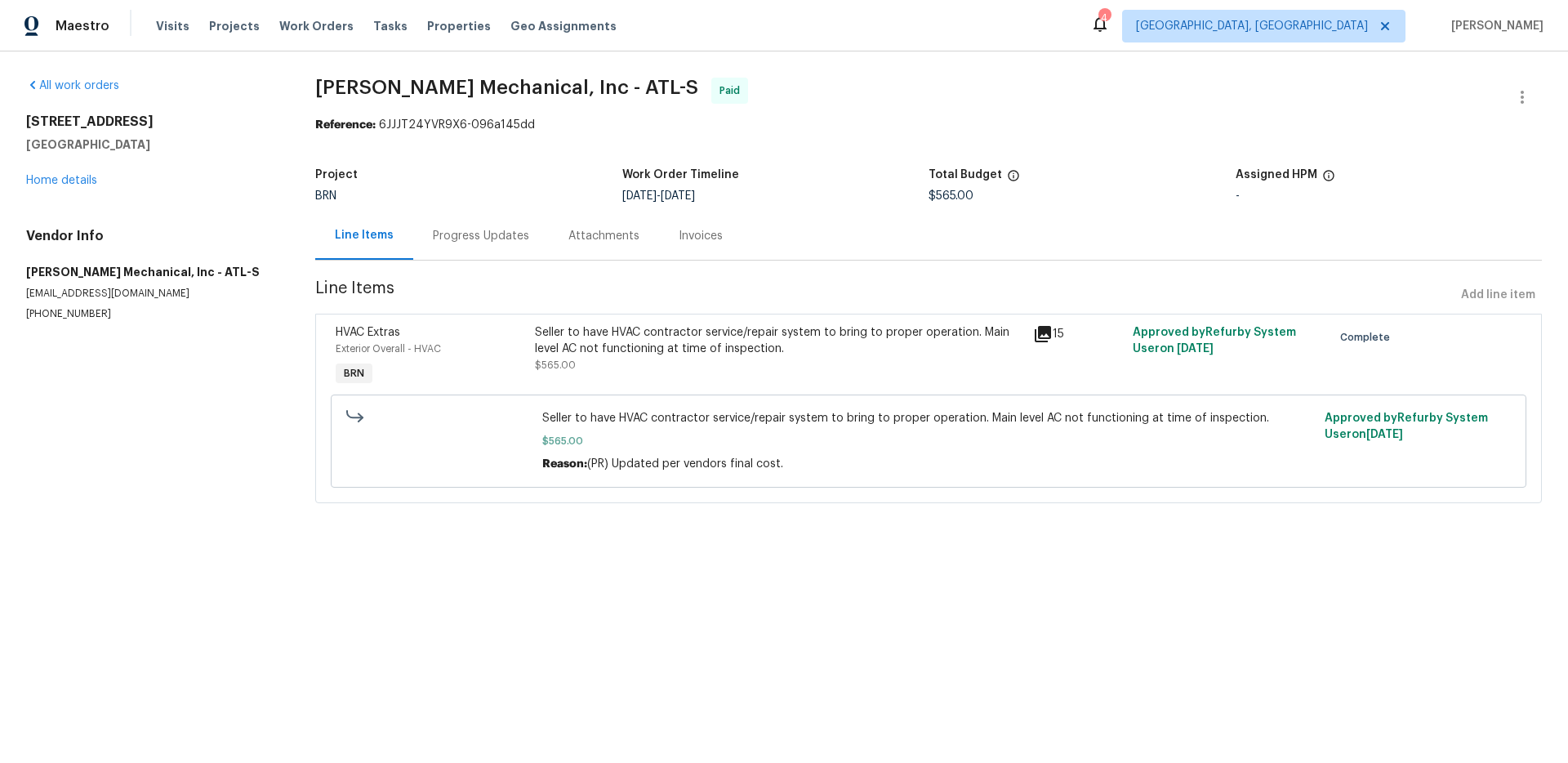
click at [477, 237] on div "Progress Updates" at bounding box center [481, 236] width 96 height 17
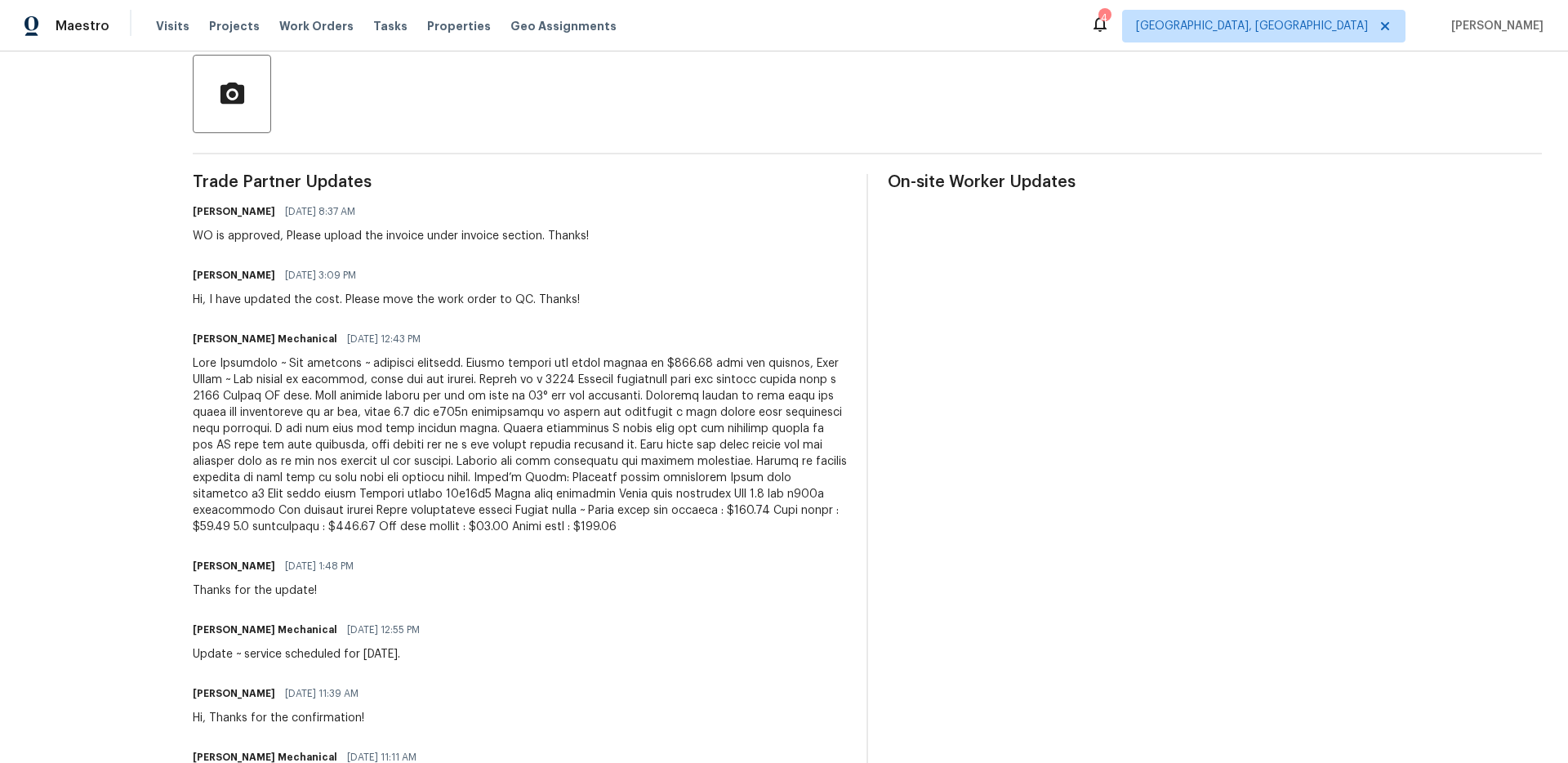
scroll to position [390, 0]
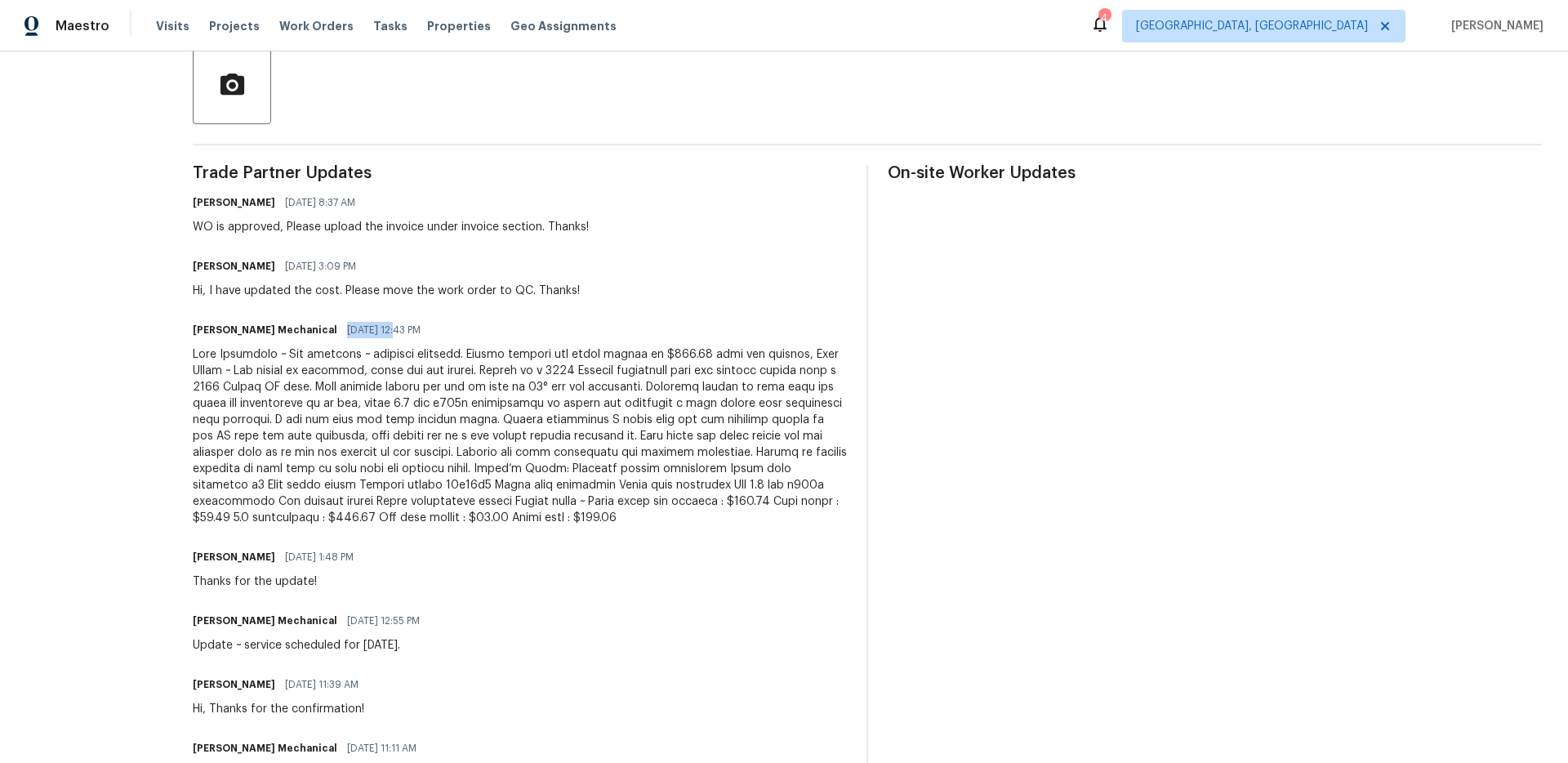
drag, startPoint x: 333, startPoint y: 329, endPoint x: 388, endPoint y: 332, distance: 55.1
click at [388, 332] on span "03/05/2025 12:43 PM" at bounding box center [384, 330] width 74 height 17
click at [452, 339] on div "JH Martin Mechanical 03/05/2025 12:43 PM" at bounding box center [519, 330] width 655 height 23
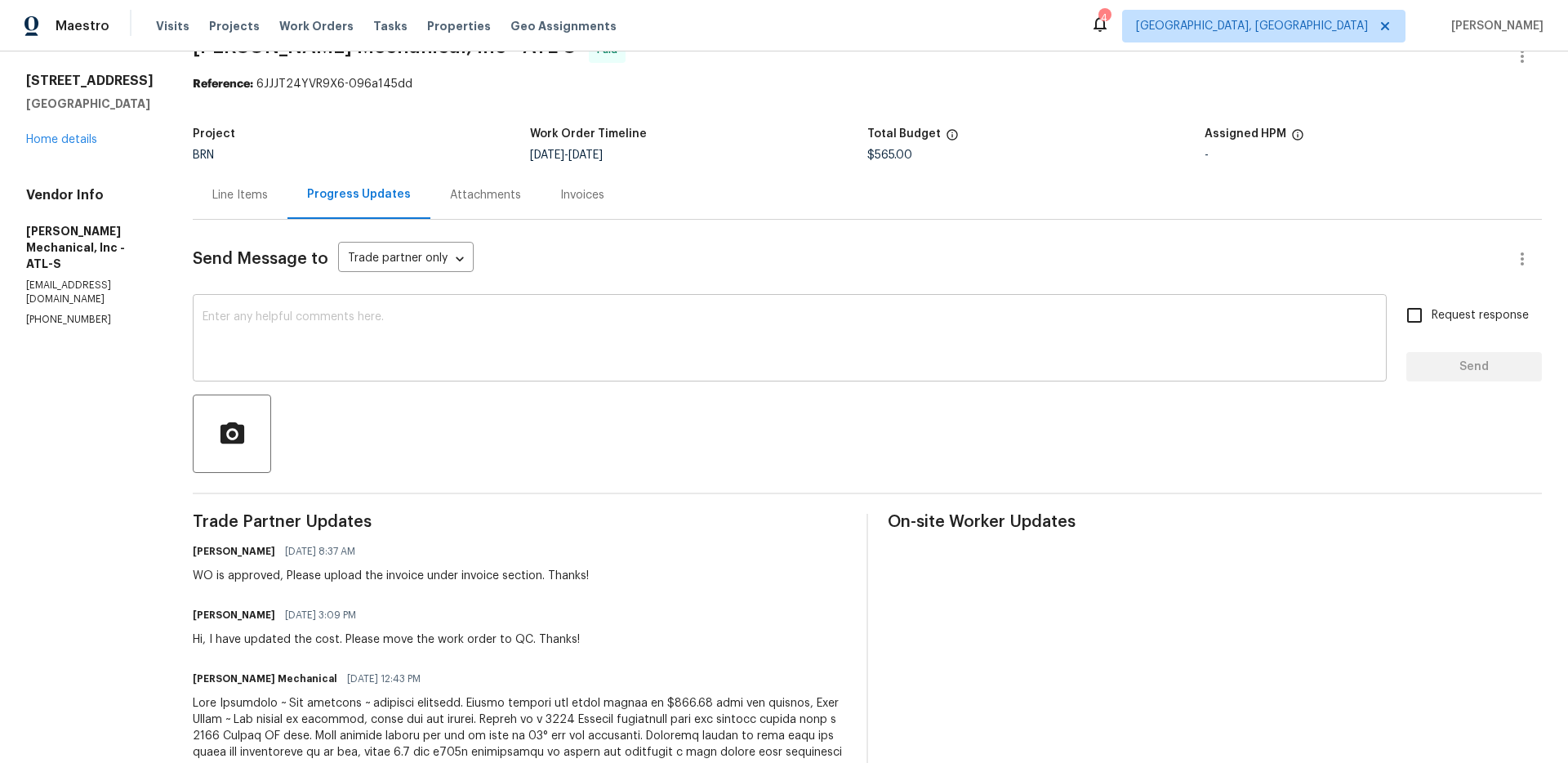
scroll to position [0, 0]
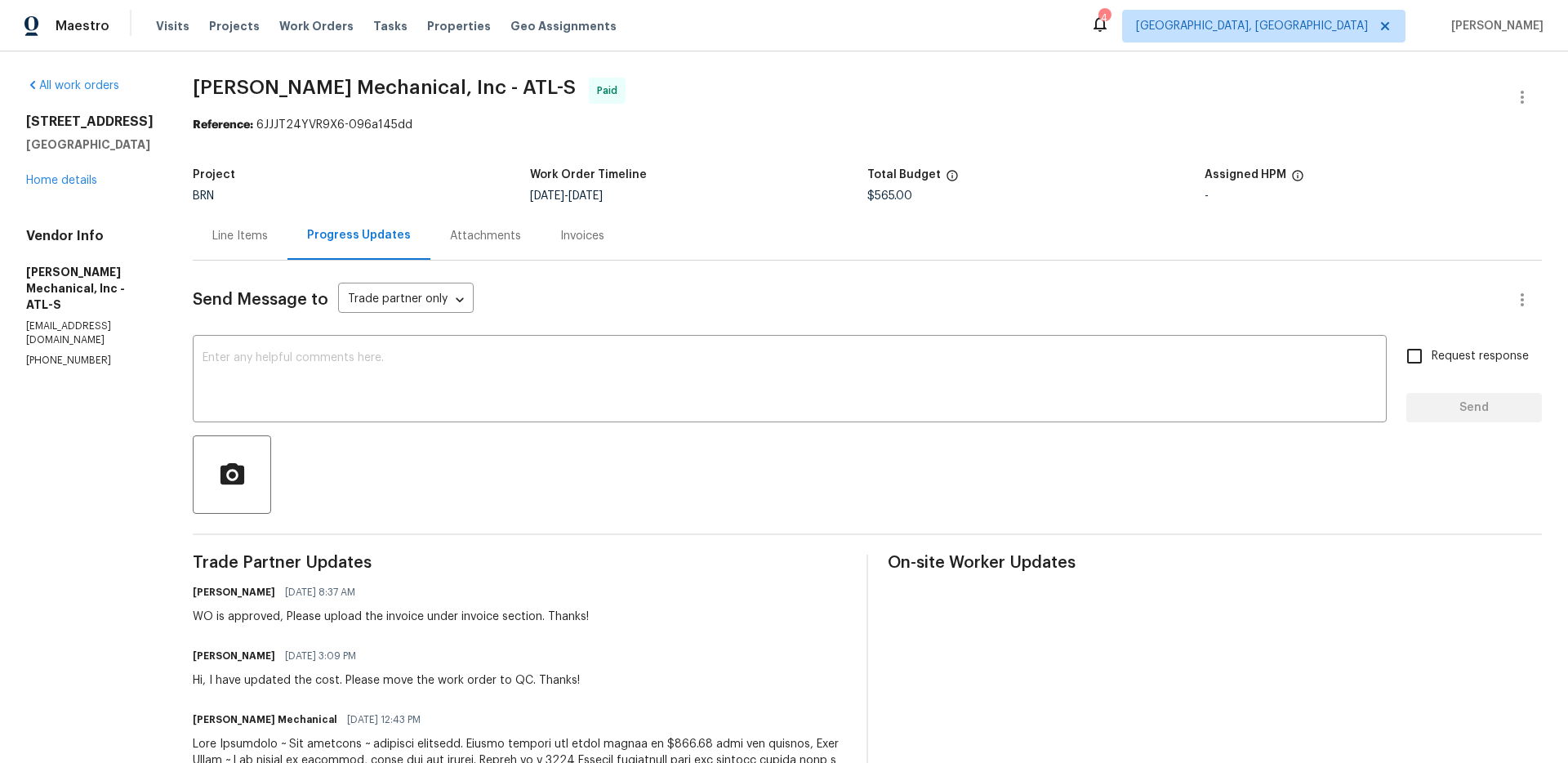
click at [521, 239] on div "Attachments" at bounding box center [485, 236] width 71 height 17
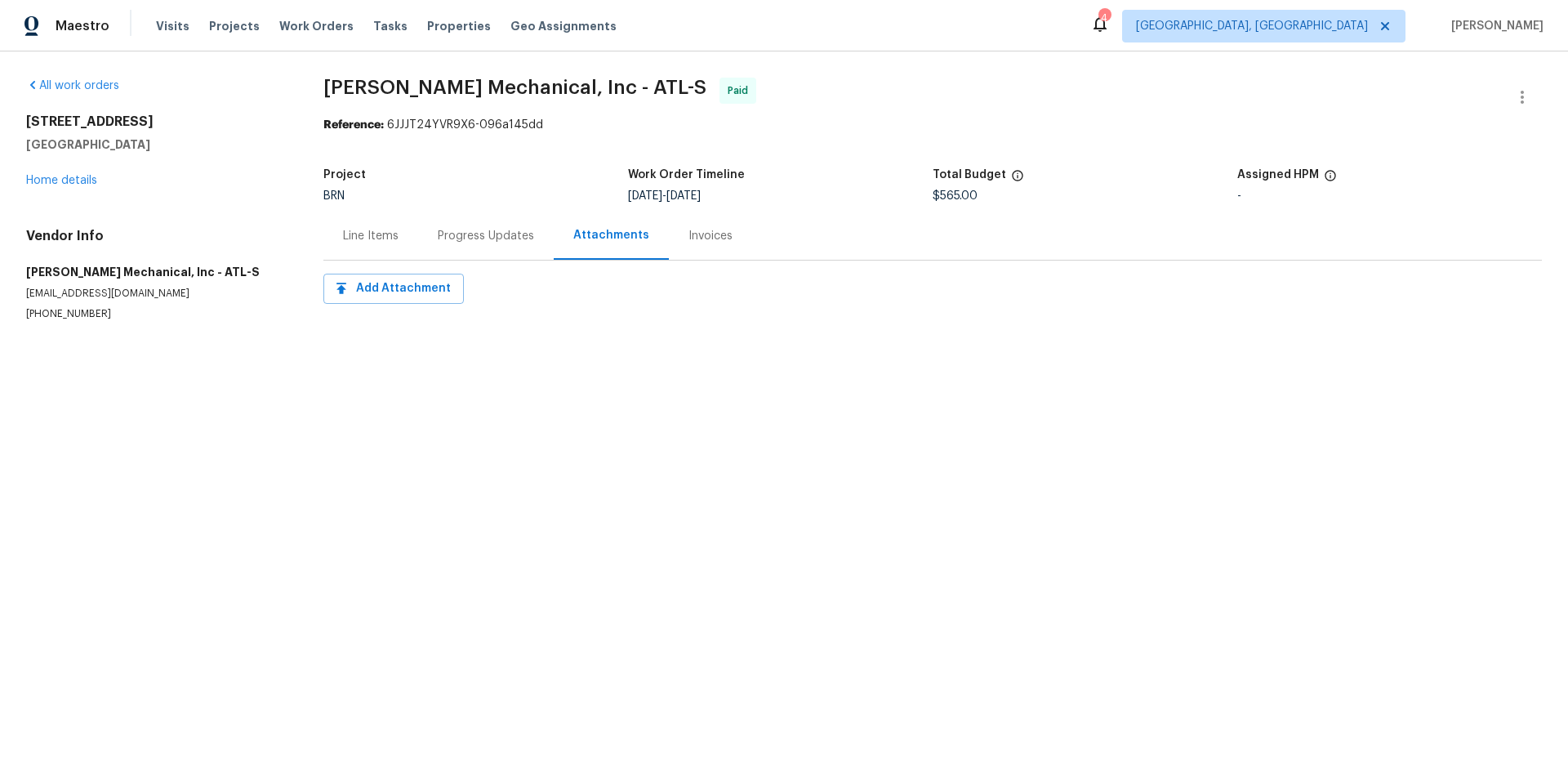
click at [478, 252] on div "Progress Updates" at bounding box center [485, 236] width 135 height 49
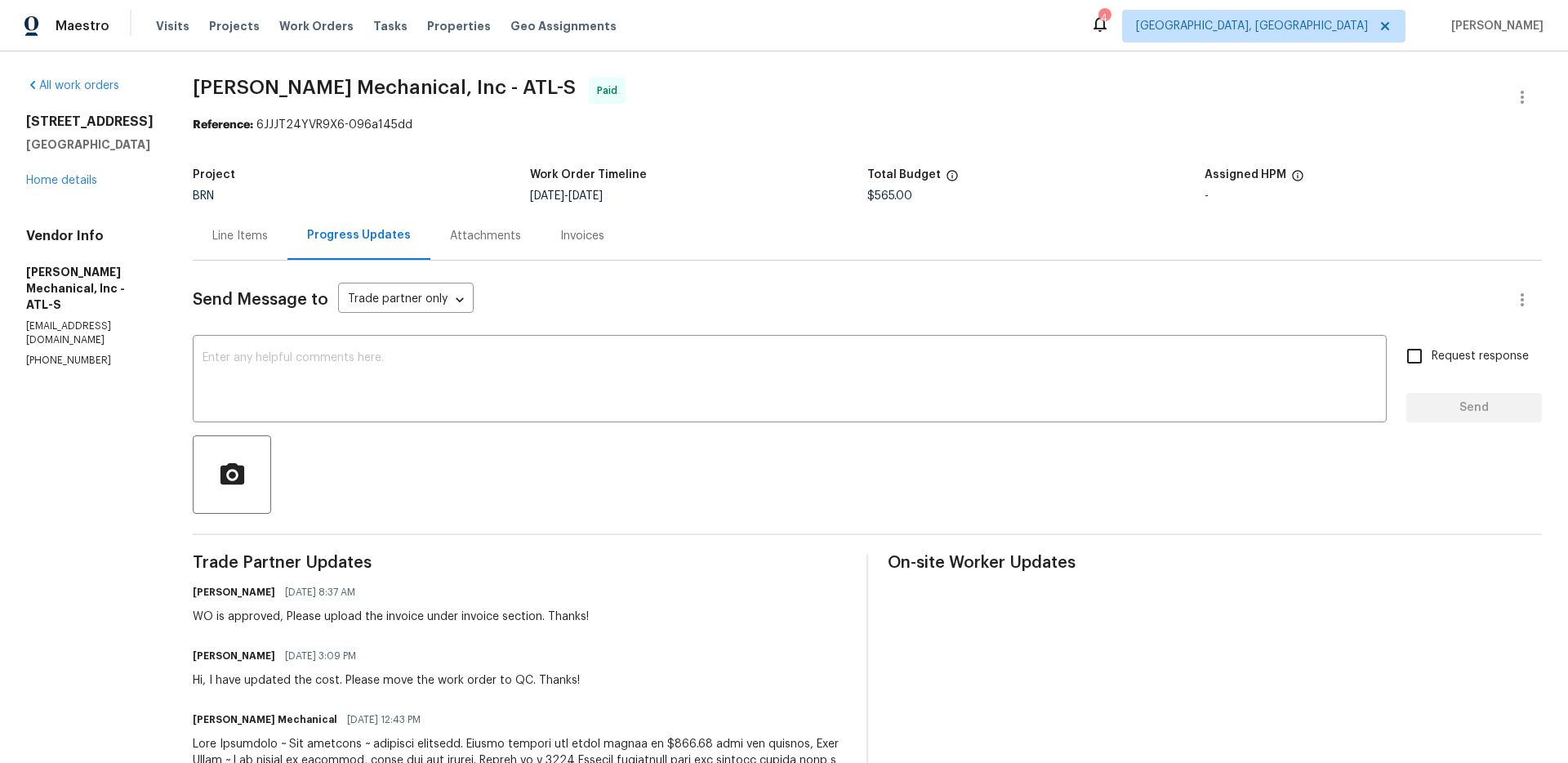
click at [267, 237] on div "Line Items" at bounding box center [239, 236] width 55 height 17
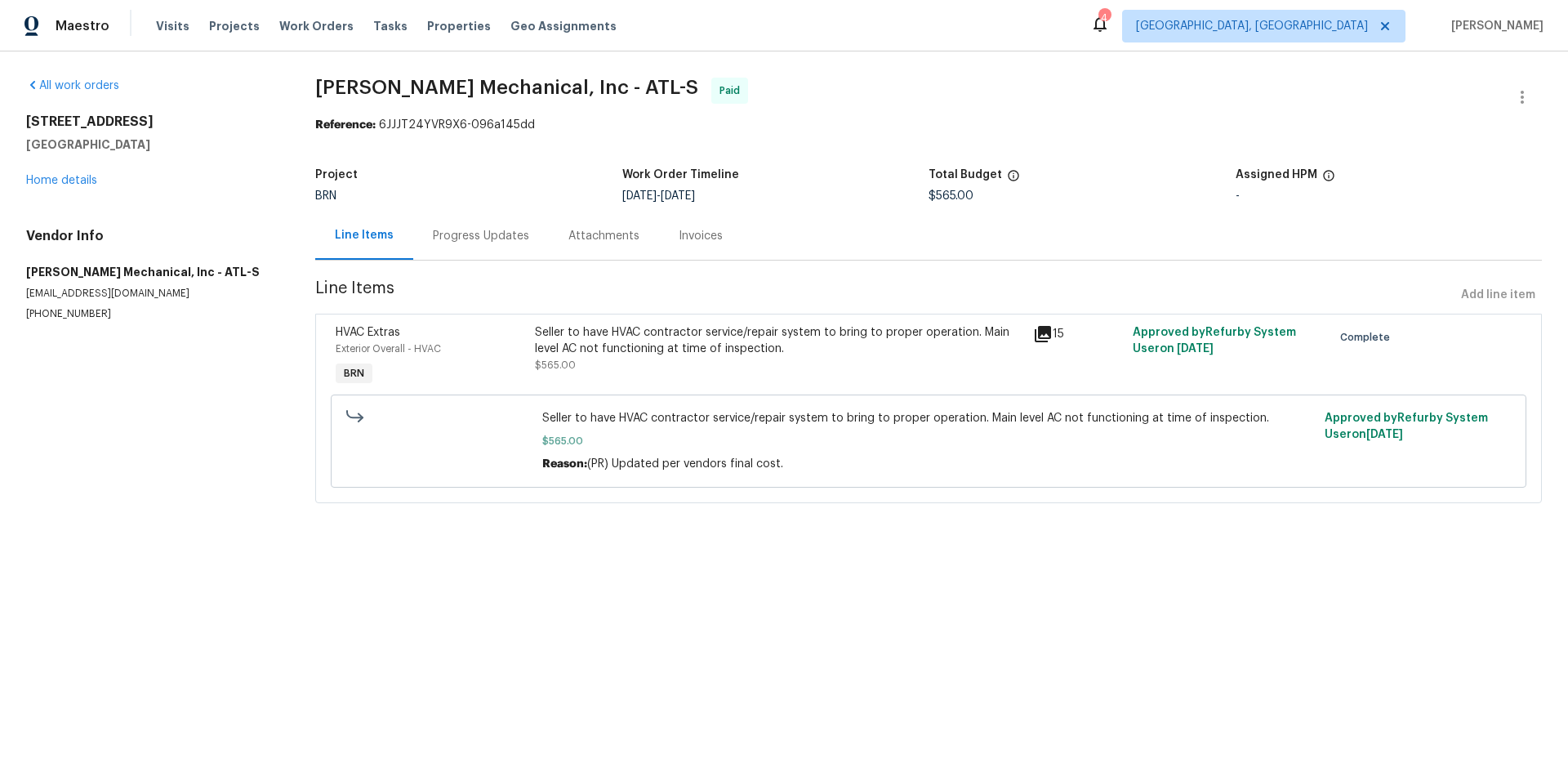
click at [745, 356] on div "Seller to have HVAC contractor service/repair system to bring to proper operati…" at bounding box center [779, 341] width 488 height 33
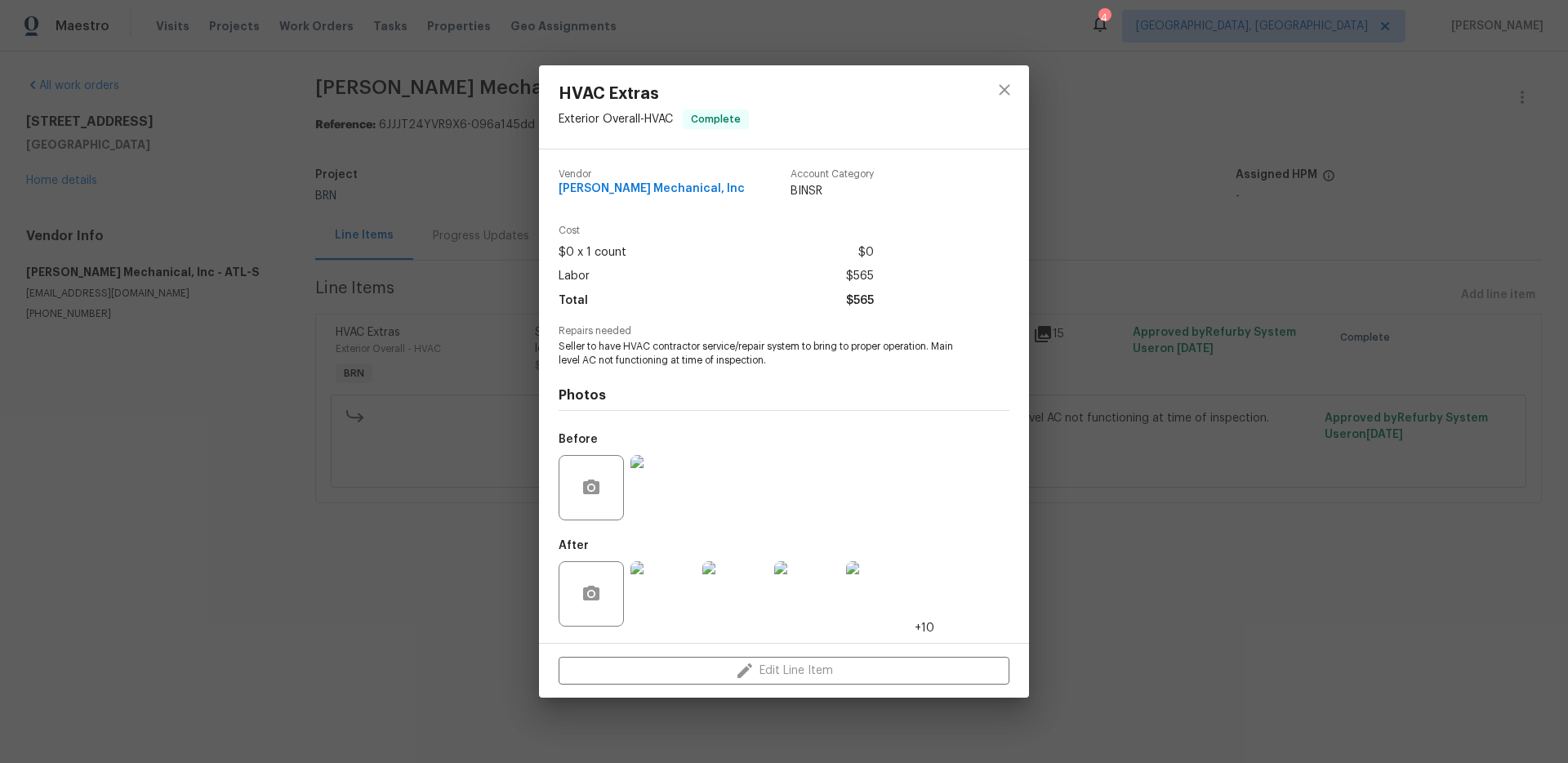
click at [869, 599] on img at bounding box center [878, 594] width 65 height 65
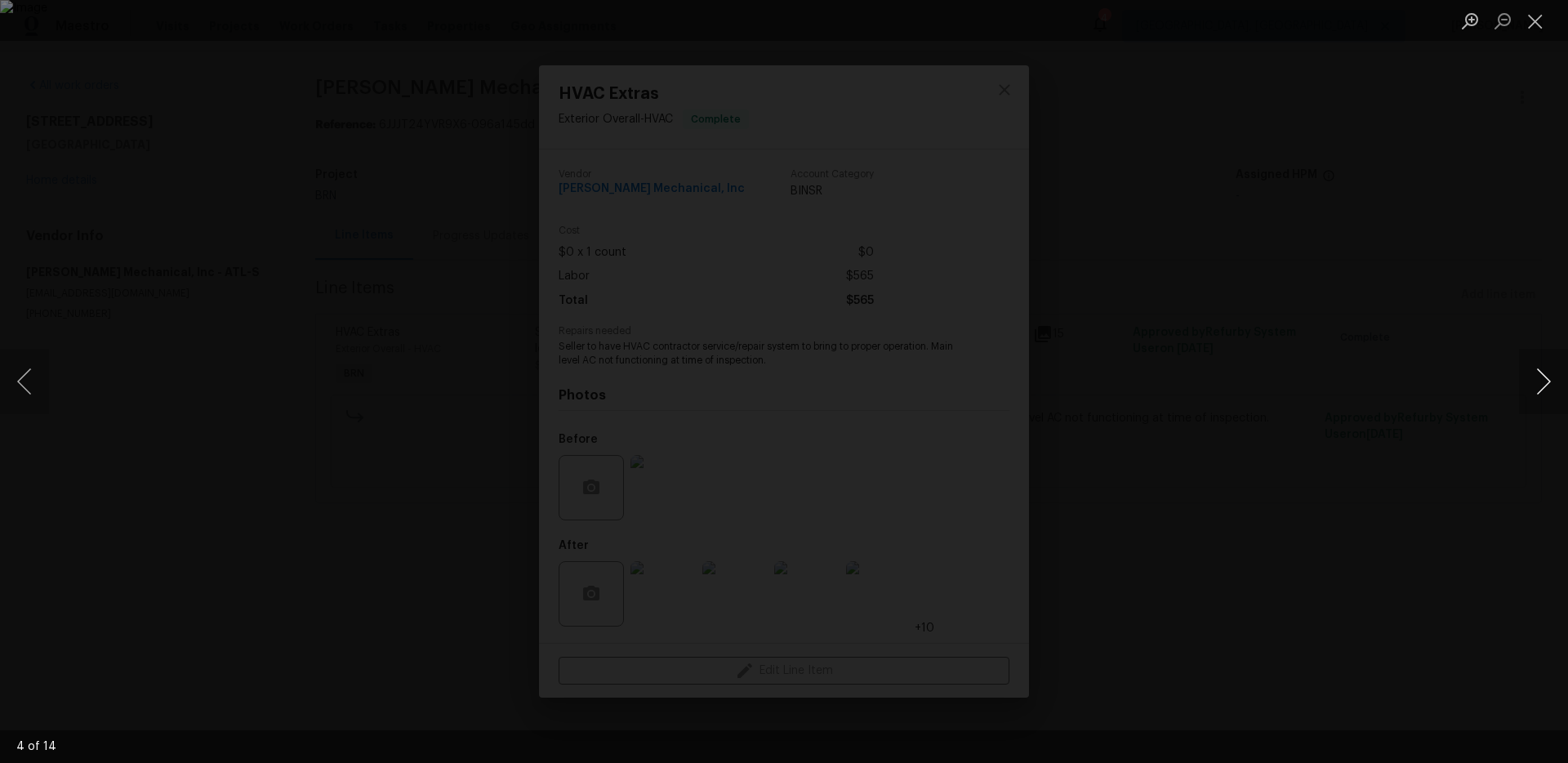
click at [1539, 379] on button "Next image" at bounding box center [1544, 382] width 49 height 65
click at [755, 342] on img "Lightbox" at bounding box center [784, 382] width 1568 height 763
click at [1531, 395] on button "Next image" at bounding box center [1544, 382] width 49 height 65
click at [1536, 386] on button "Next image" at bounding box center [1544, 382] width 49 height 65
click at [22, 392] on button "Previous image" at bounding box center [24, 382] width 49 height 65
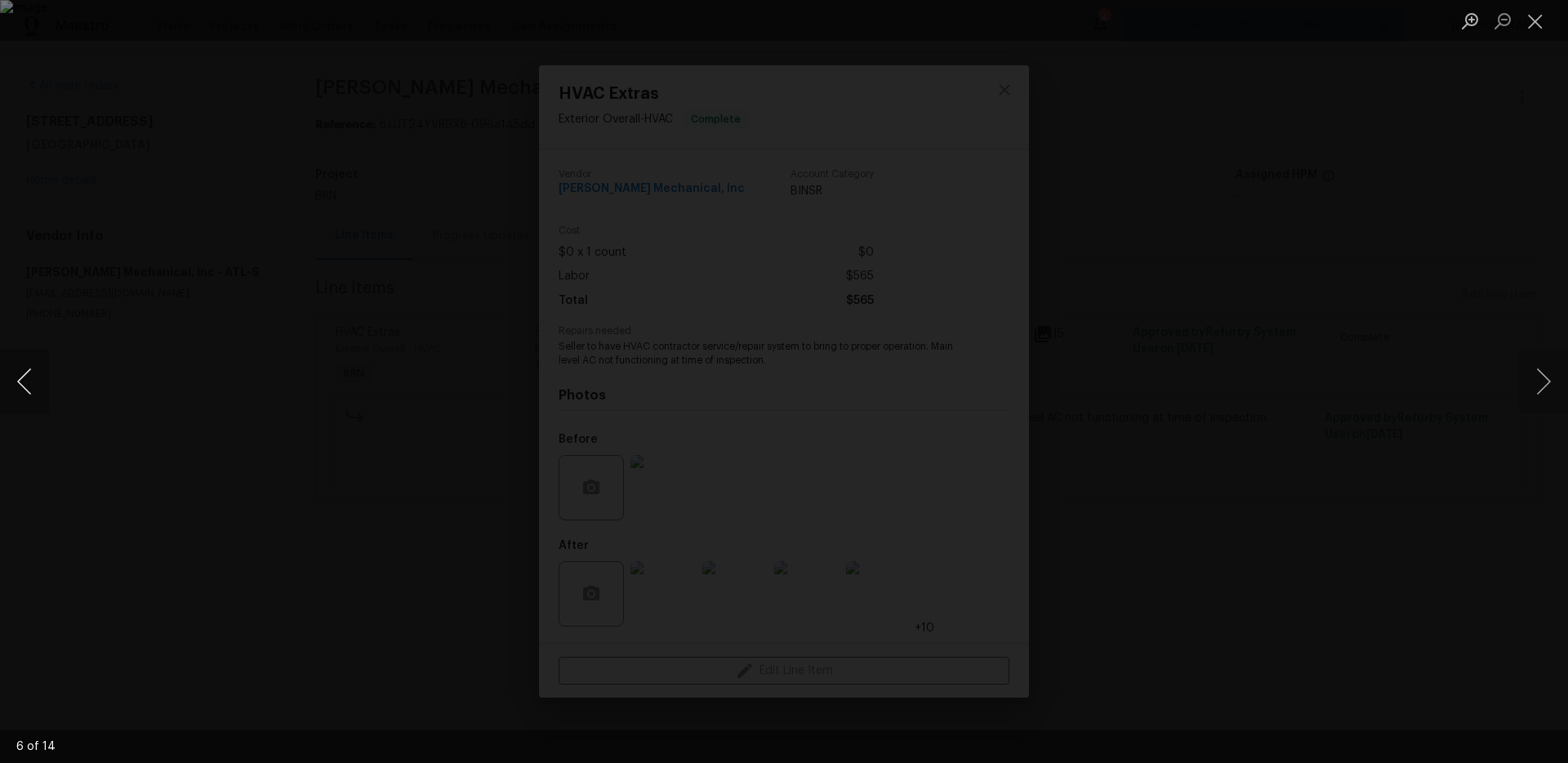
click at [22, 392] on button "Previous image" at bounding box center [24, 382] width 49 height 65
click at [10, 382] on button "Previous image" at bounding box center [24, 382] width 49 height 65
click at [13, 382] on button "Previous image" at bounding box center [24, 382] width 49 height 65
click at [1522, 383] on button "Next image" at bounding box center [1544, 382] width 49 height 65
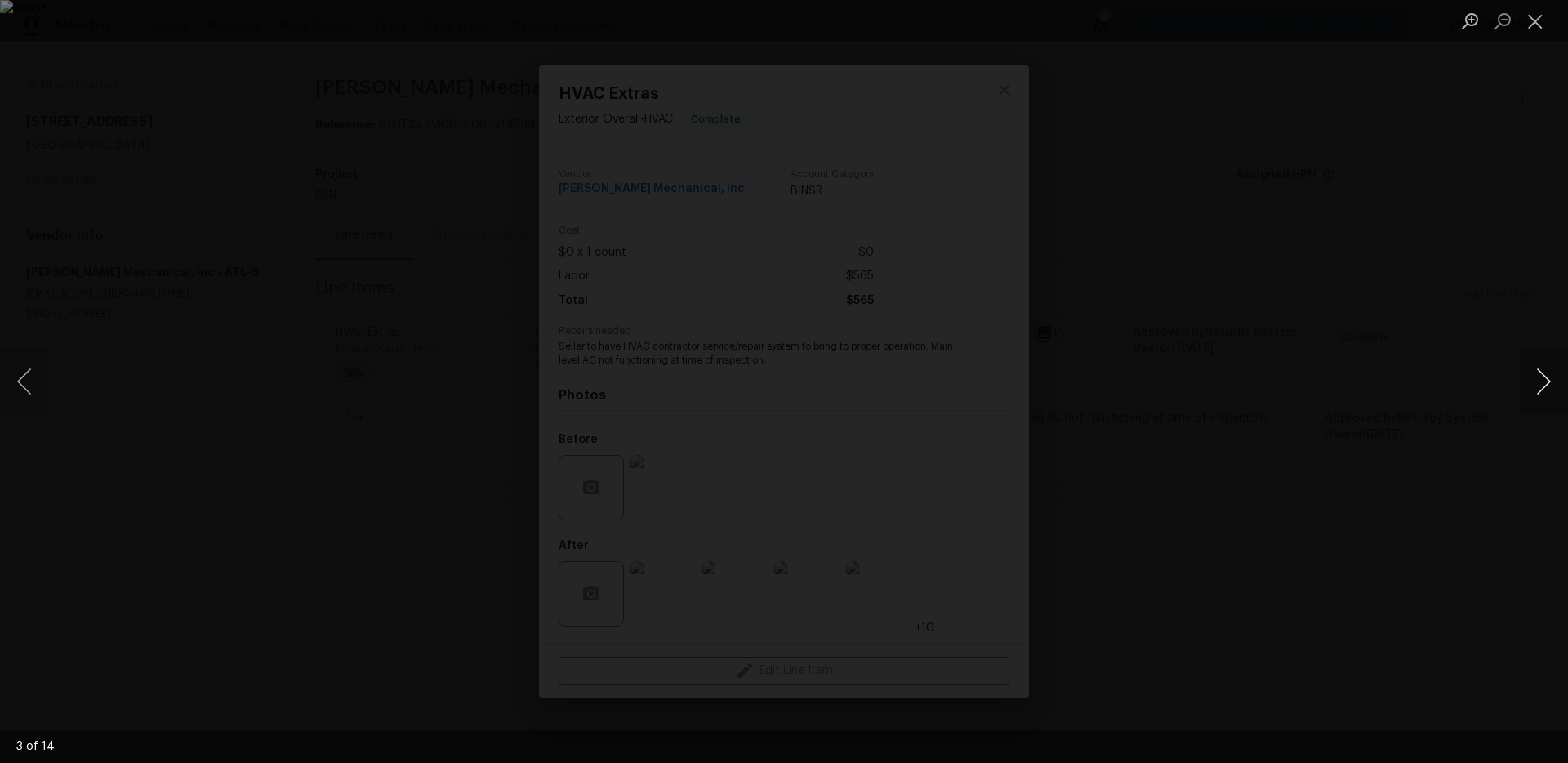
click at [1529, 382] on button "Next image" at bounding box center [1544, 382] width 49 height 65
click at [1529, 382] on button "Next image" at bounding box center [1544, 382] width 49 height 65
click at [1529, 382] on button "Next image" at bounding box center [1544, 382] width 49 height 65
click at [1529, 380] on button "Next image" at bounding box center [1544, 382] width 49 height 65
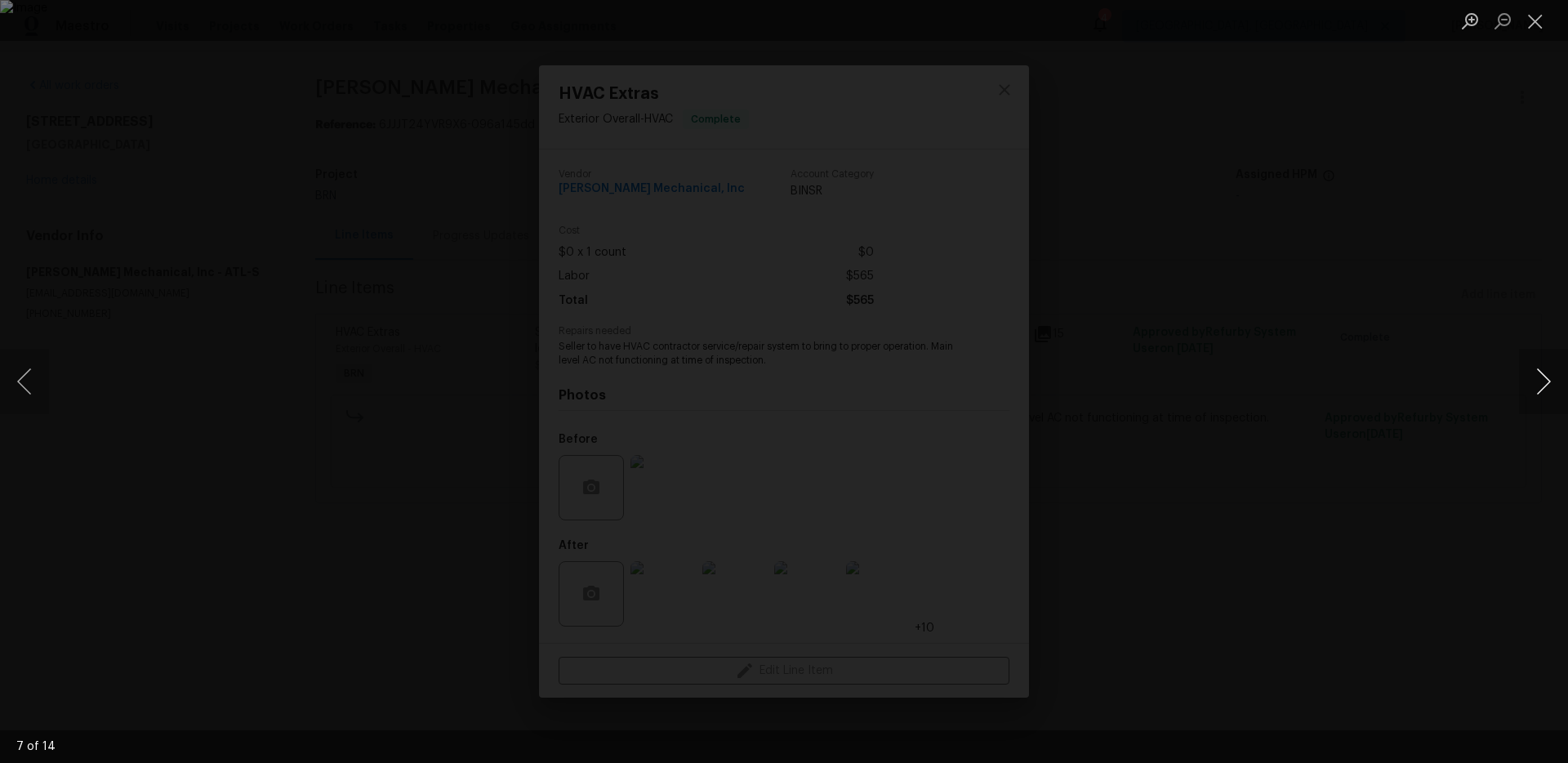
click at [1529, 380] on button "Next image" at bounding box center [1544, 382] width 49 height 65
click at [8, 388] on button "Previous image" at bounding box center [24, 382] width 49 height 65
click at [14, 384] on button "Previous image" at bounding box center [24, 382] width 49 height 65
drag, startPoint x: 1557, startPoint y: 370, endPoint x: 1547, endPoint y: 368, distance: 10.2
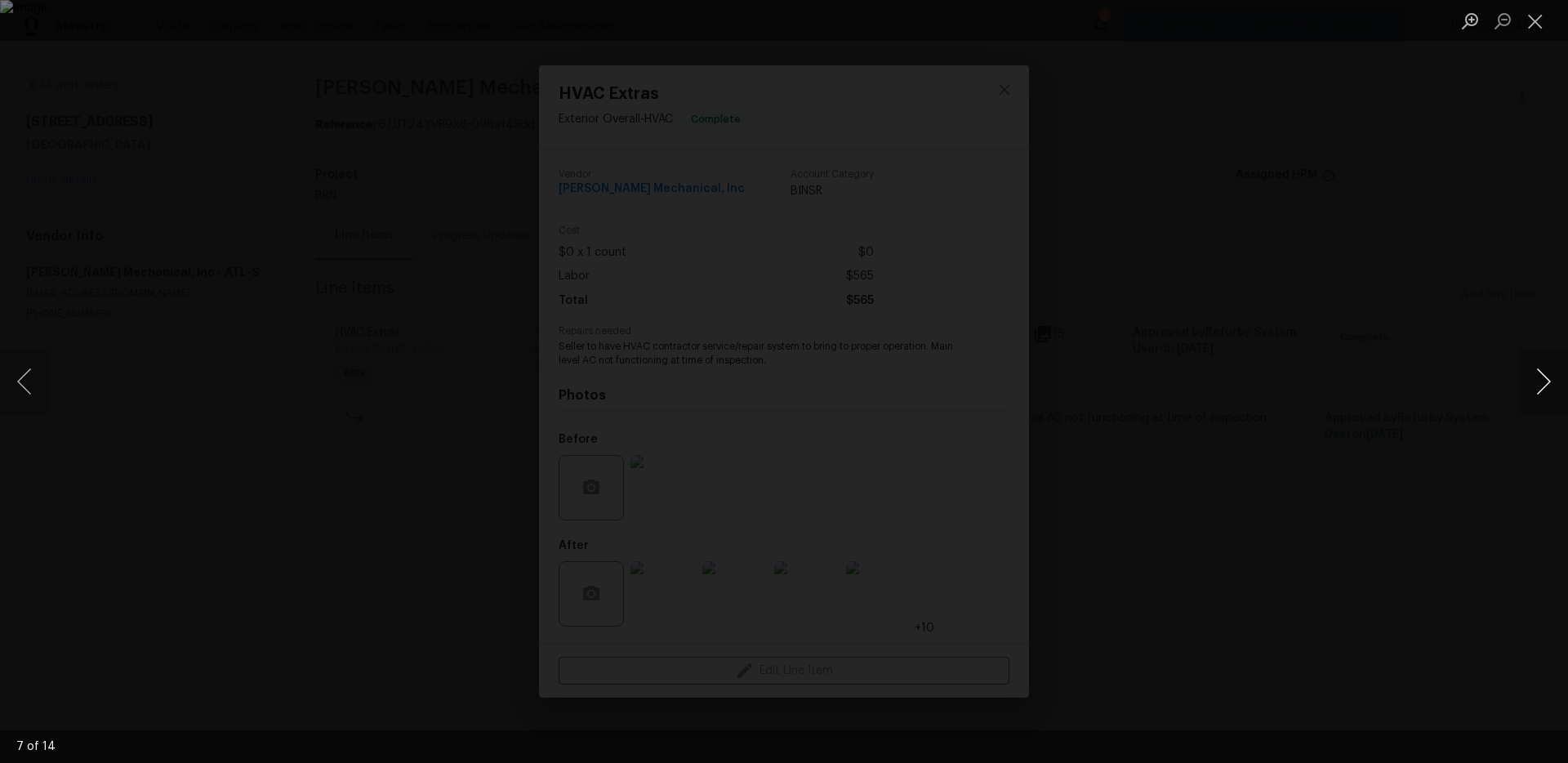
click at [1556, 370] on button "Next image" at bounding box center [1544, 382] width 49 height 65
click at [1556, 384] on button "Next image" at bounding box center [1544, 382] width 49 height 65
click at [1551, 384] on button "Next image" at bounding box center [1544, 382] width 49 height 65
click at [1549, 386] on button "Next image" at bounding box center [1544, 382] width 49 height 65
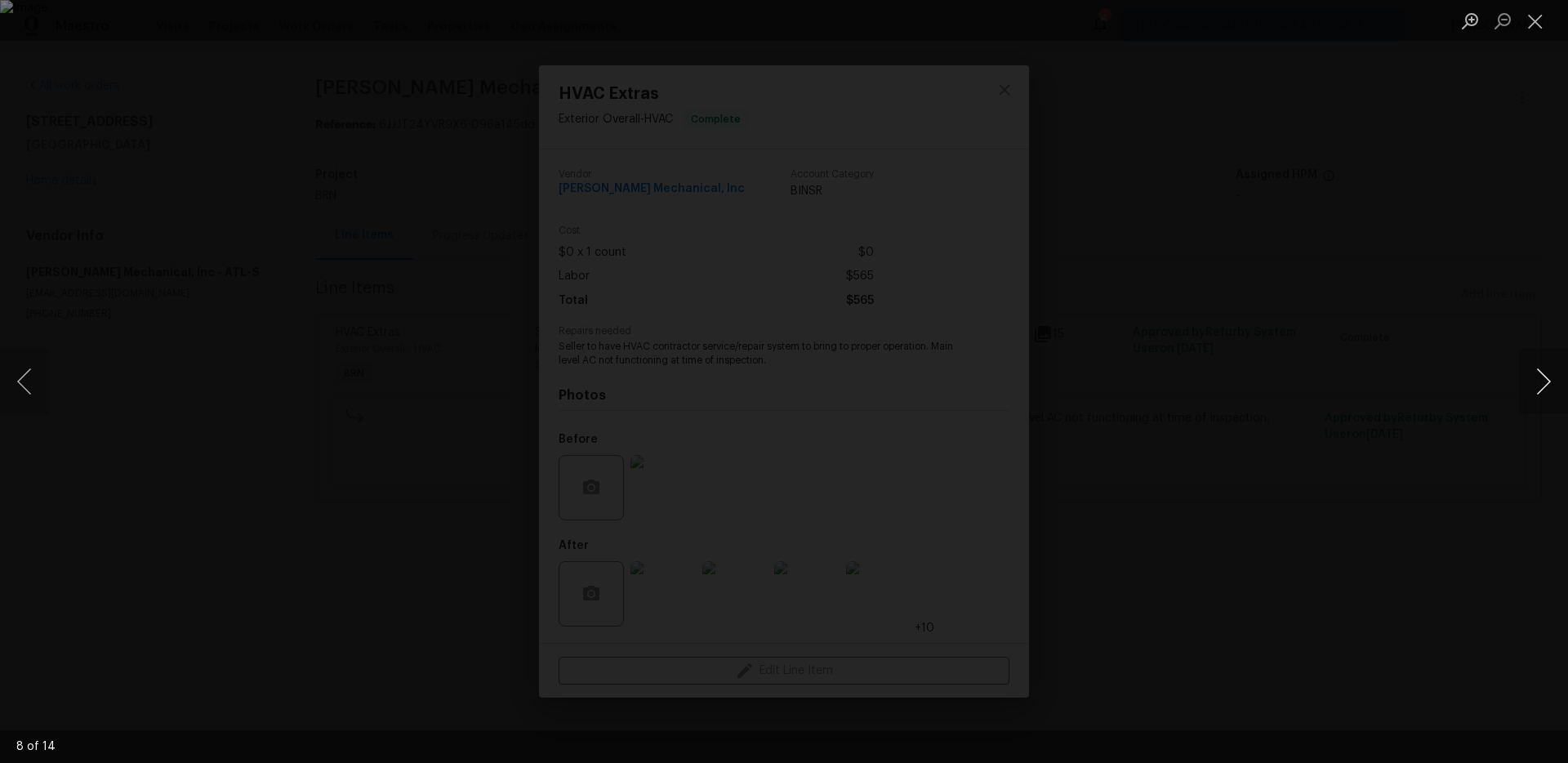
click at [1549, 386] on button "Next image" at bounding box center [1544, 382] width 49 height 65
click at [1536, 388] on button "Next image" at bounding box center [1544, 382] width 49 height 65
click at [1545, 382] on button "Next image" at bounding box center [1544, 382] width 49 height 65
click at [1544, 382] on button "Next image" at bounding box center [1544, 382] width 49 height 65
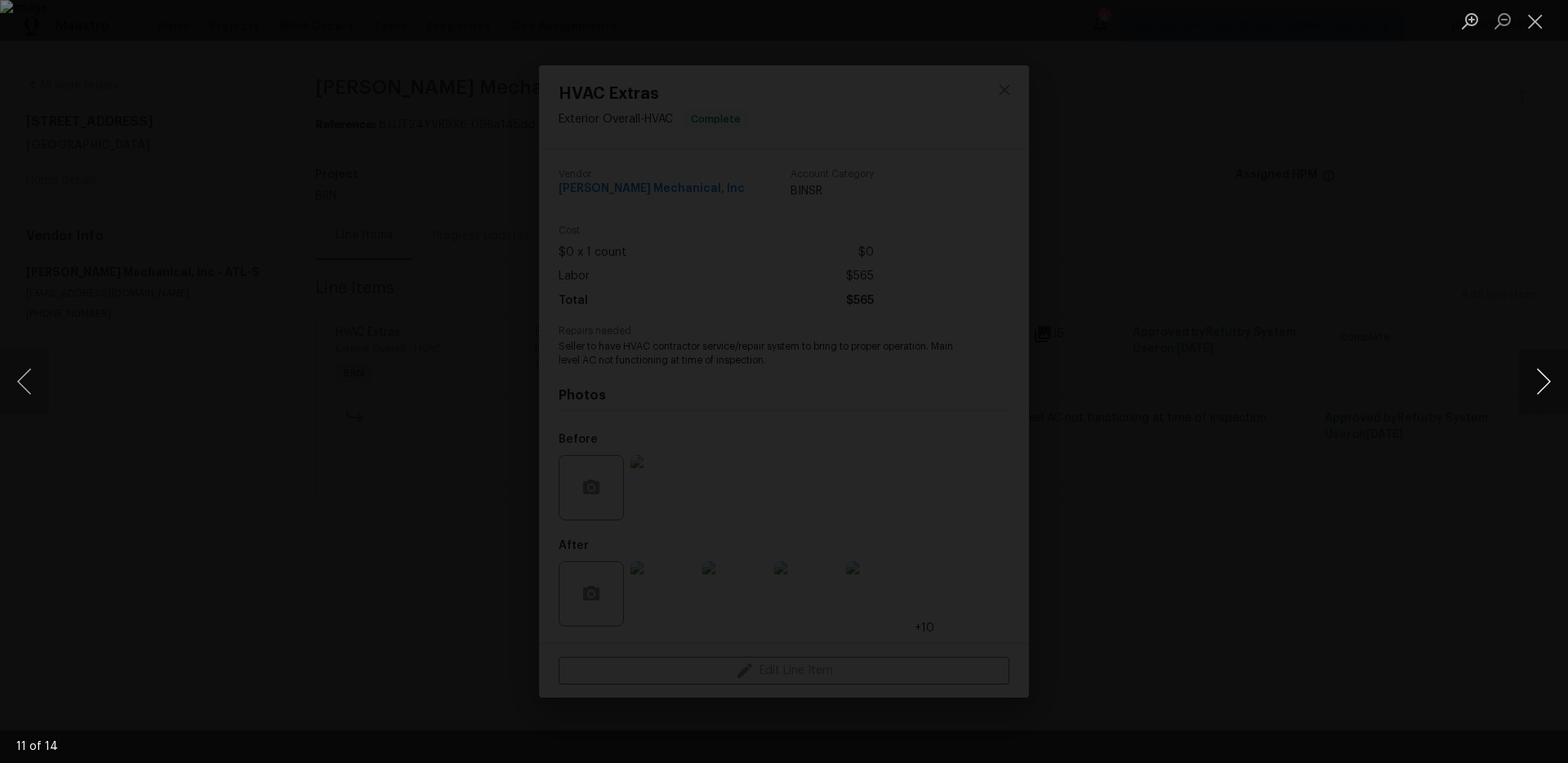
click at [1541, 381] on button "Next image" at bounding box center [1544, 382] width 49 height 65
click at [1539, 375] on button "Next image" at bounding box center [1544, 382] width 49 height 65
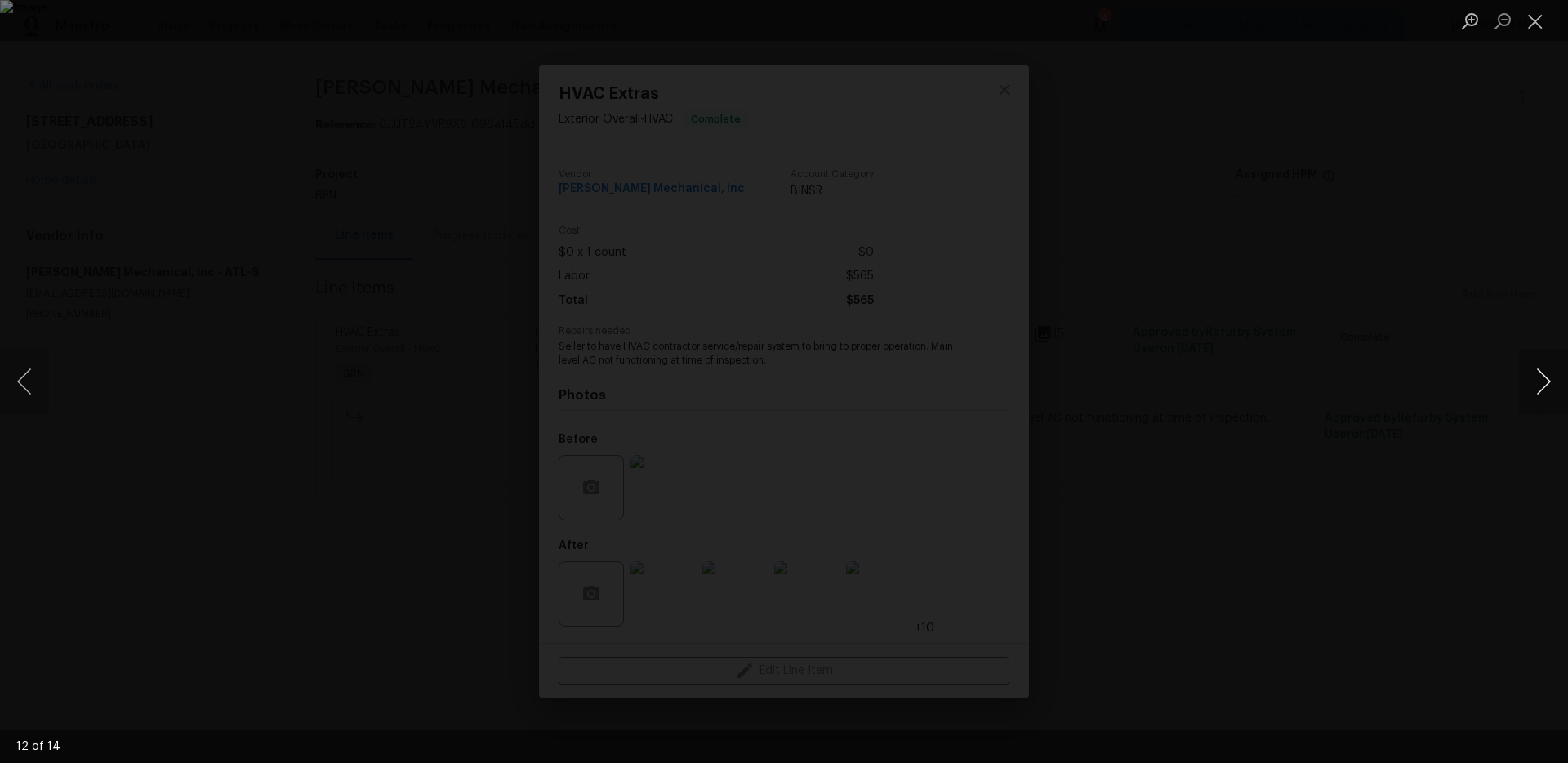
click at [1539, 375] on button "Next image" at bounding box center [1544, 382] width 49 height 65
click at [1522, 383] on button "Next image" at bounding box center [1544, 382] width 49 height 65
click at [1523, 382] on button "Next image" at bounding box center [1544, 382] width 49 height 65
click at [1526, 381] on button "Next image" at bounding box center [1544, 382] width 49 height 65
click at [1524, 381] on button "Next image" at bounding box center [1544, 382] width 49 height 65
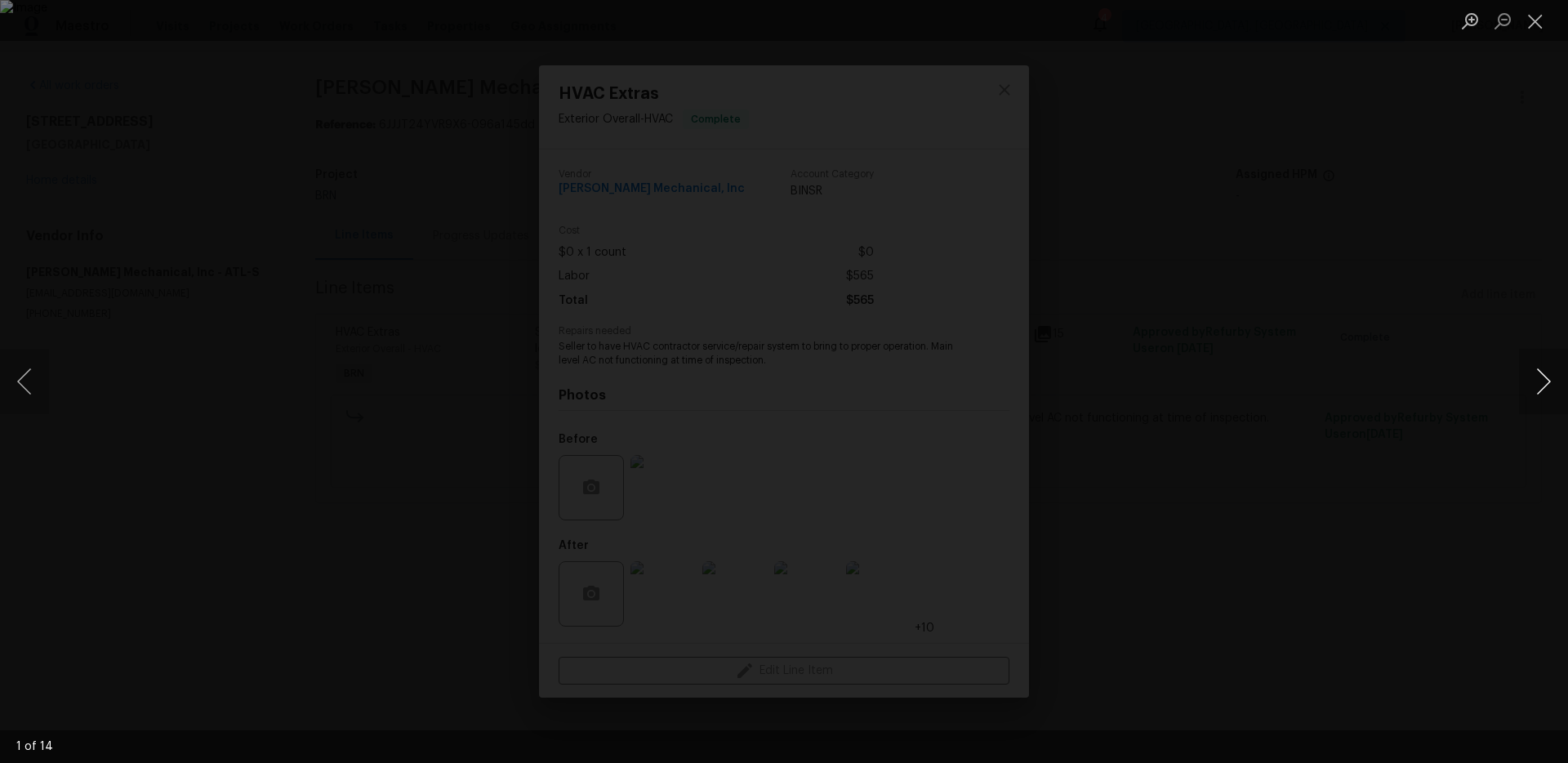
click at [1524, 381] on button "Next image" at bounding box center [1544, 382] width 49 height 65
drag, startPoint x: 1121, startPoint y: 532, endPoint x: 1093, endPoint y: 533, distance: 28.0
click at [1121, 532] on div "Lightbox" at bounding box center [784, 382] width 1568 height 763
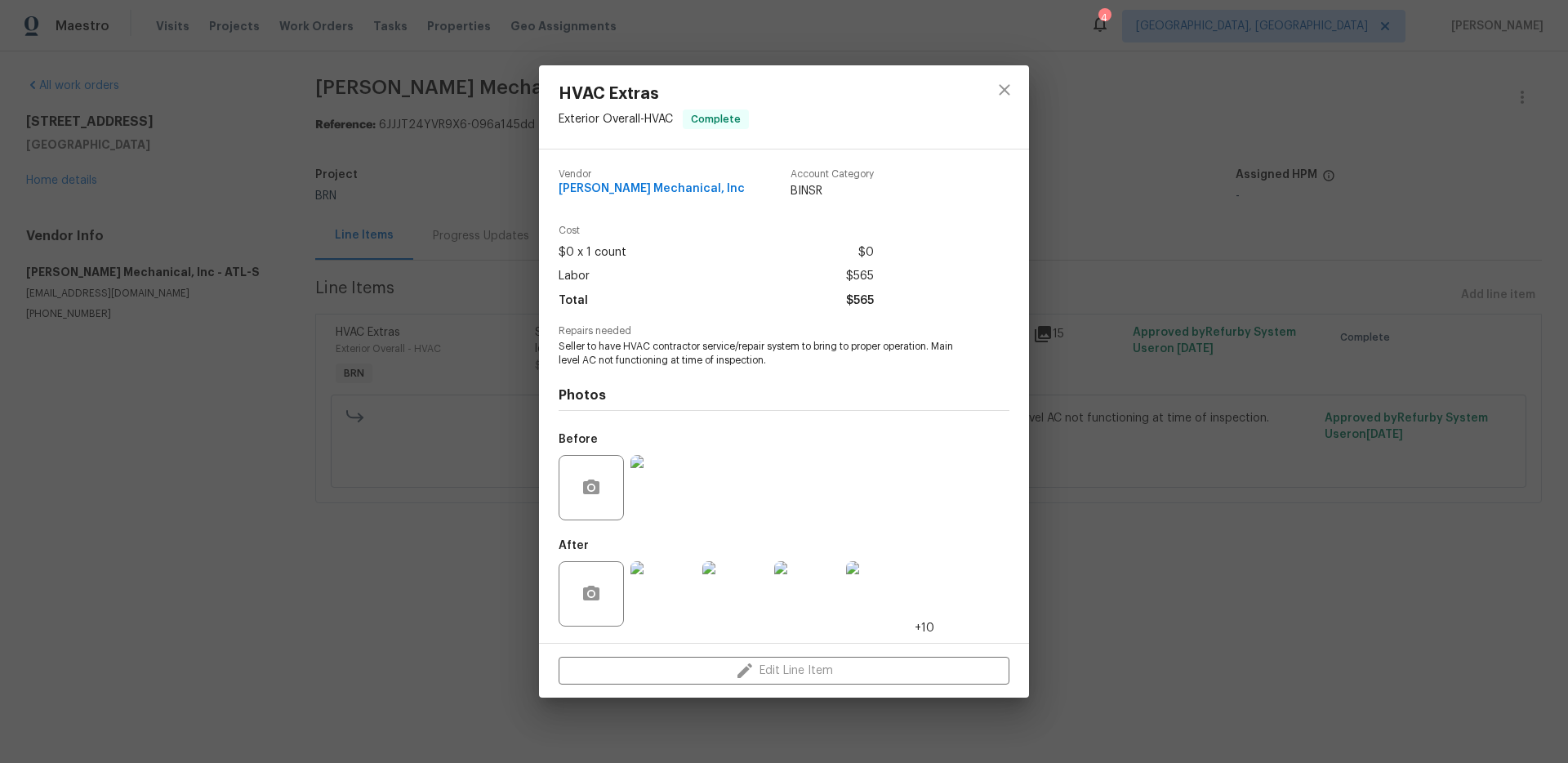
click at [1093, 510] on div "HVAC Extras Exterior Overall - HVAC Complete Vendor JH Martin Mechanical, Inc A…" at bounding box center [784, 382] width 1568 height 763
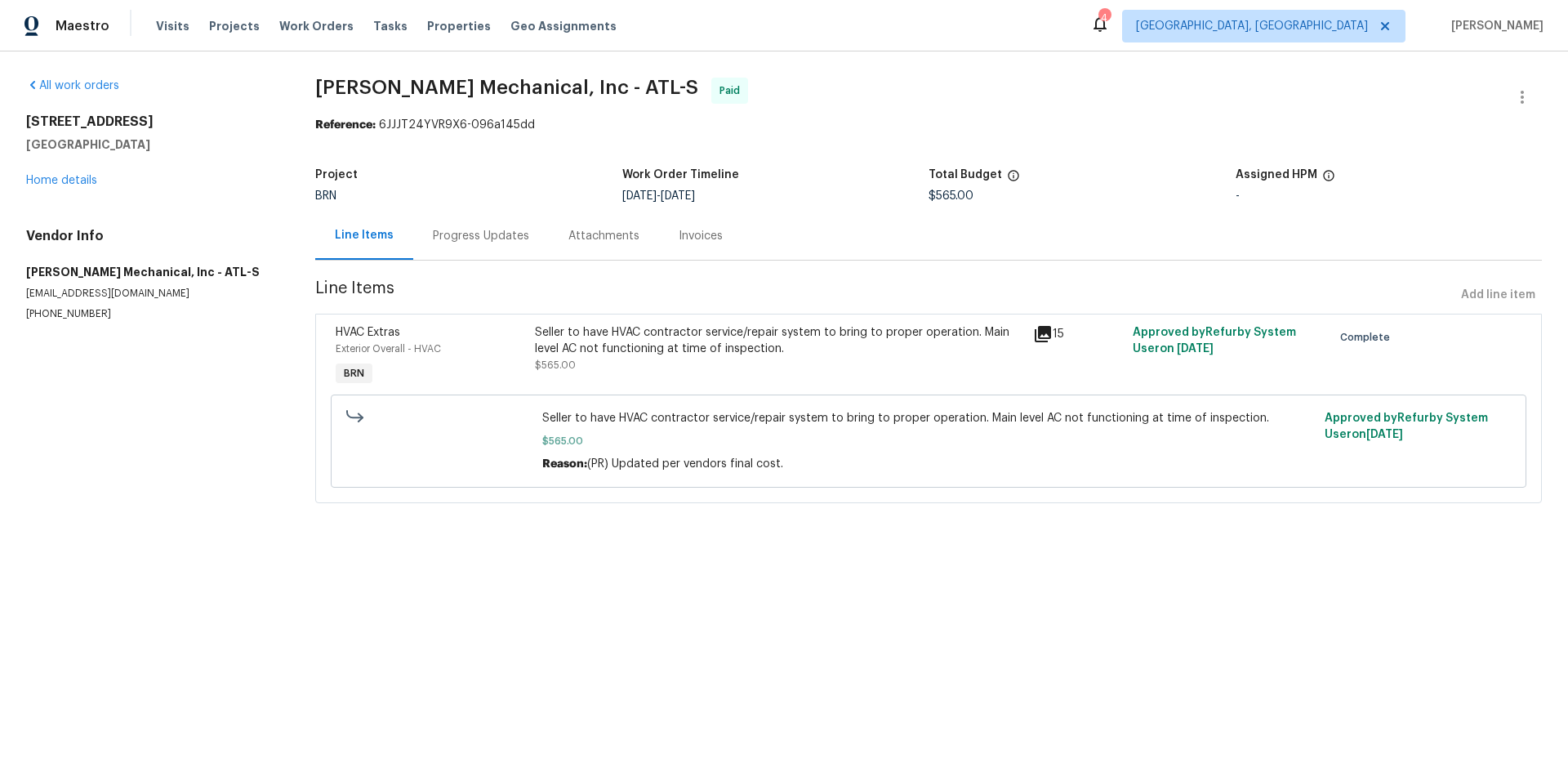
click at [502, 244] on div "Progress Updates" at bounding box center [481, 236] width 96 height 17
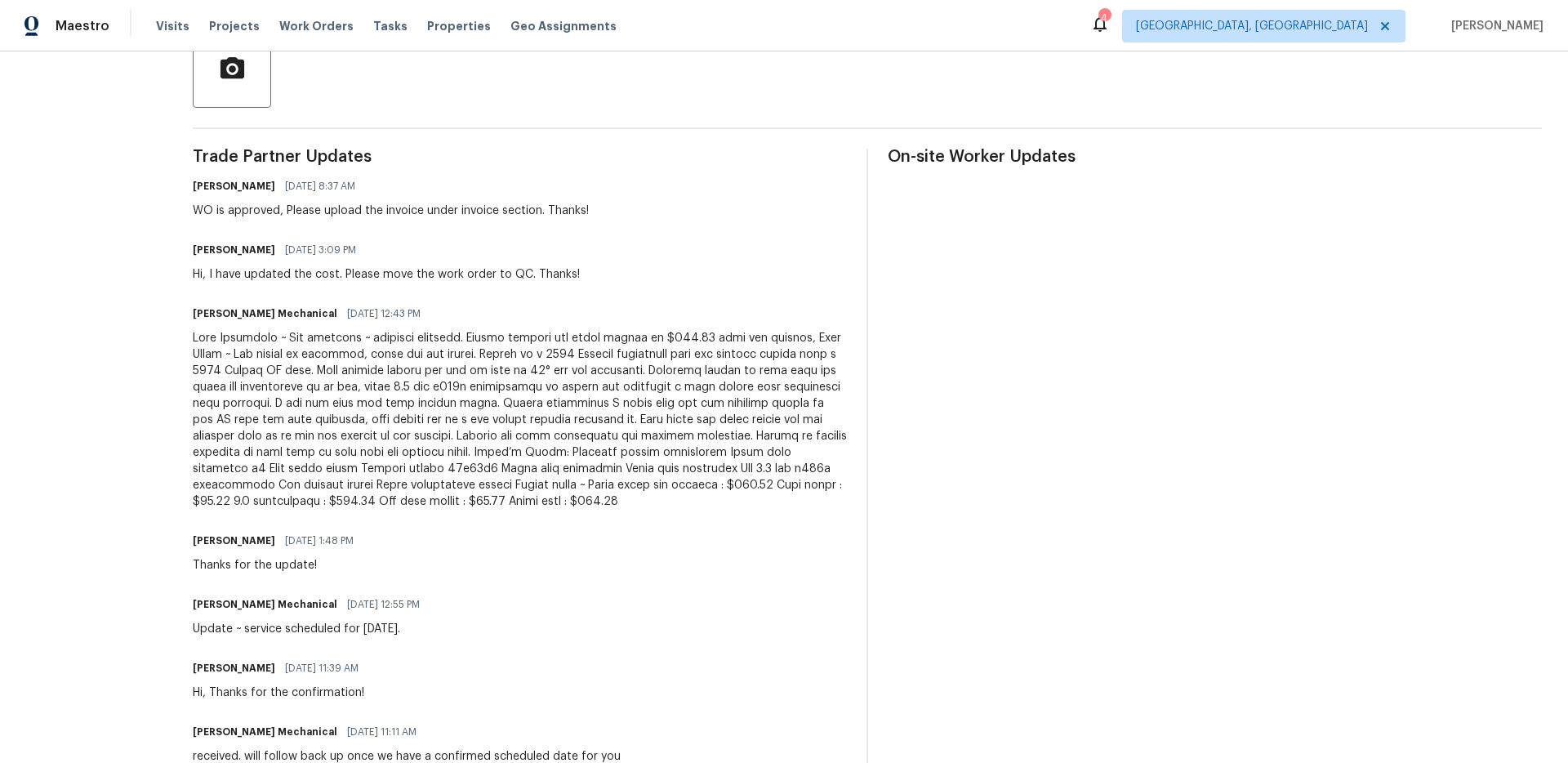
scroll to position [405, 0]
